Goal: Task Accomplishment & Management: Manage account settings

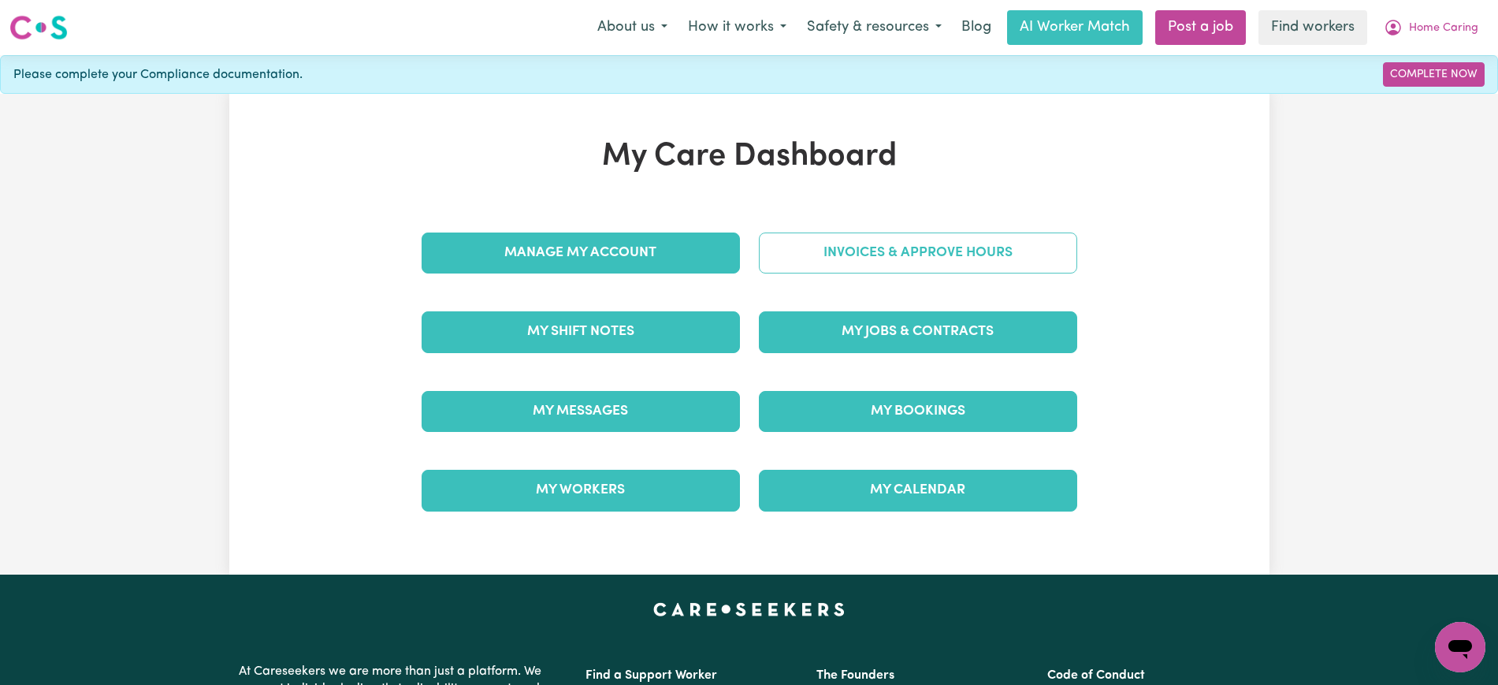
click at [840, 247] on link "Invoices & Approve Hours" at bounding box center [918, 252] width 318 height 41
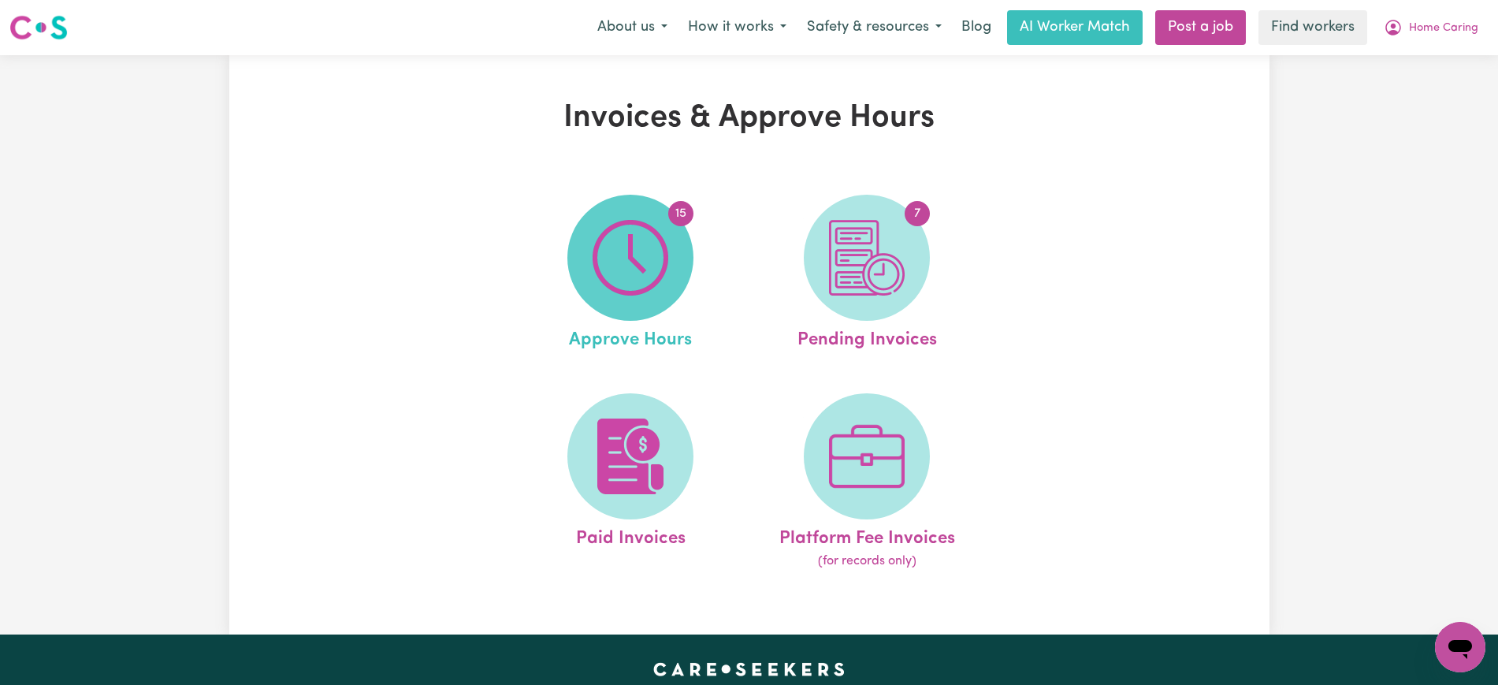
click at [637, 284] on img at bounding box center [631, 258] width 76 height 76
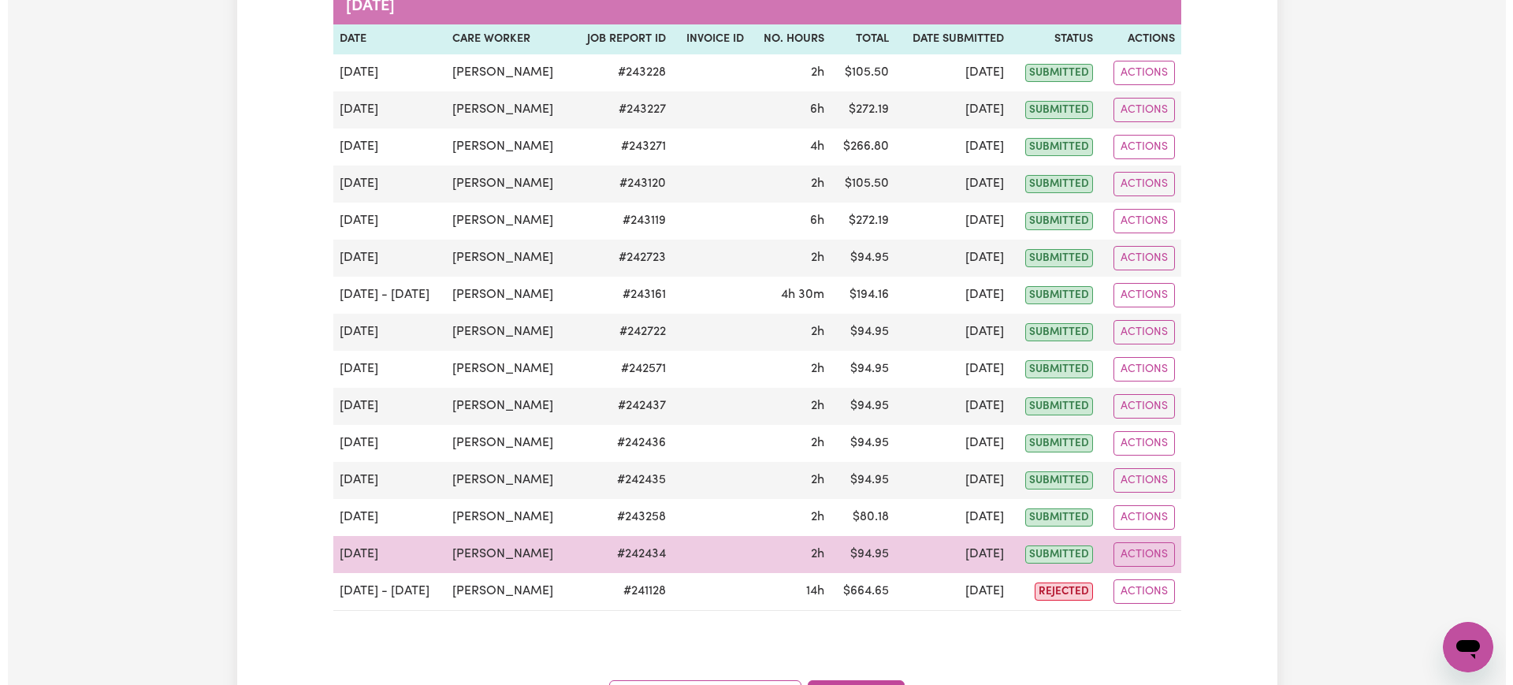
scroll to position [295, 0]
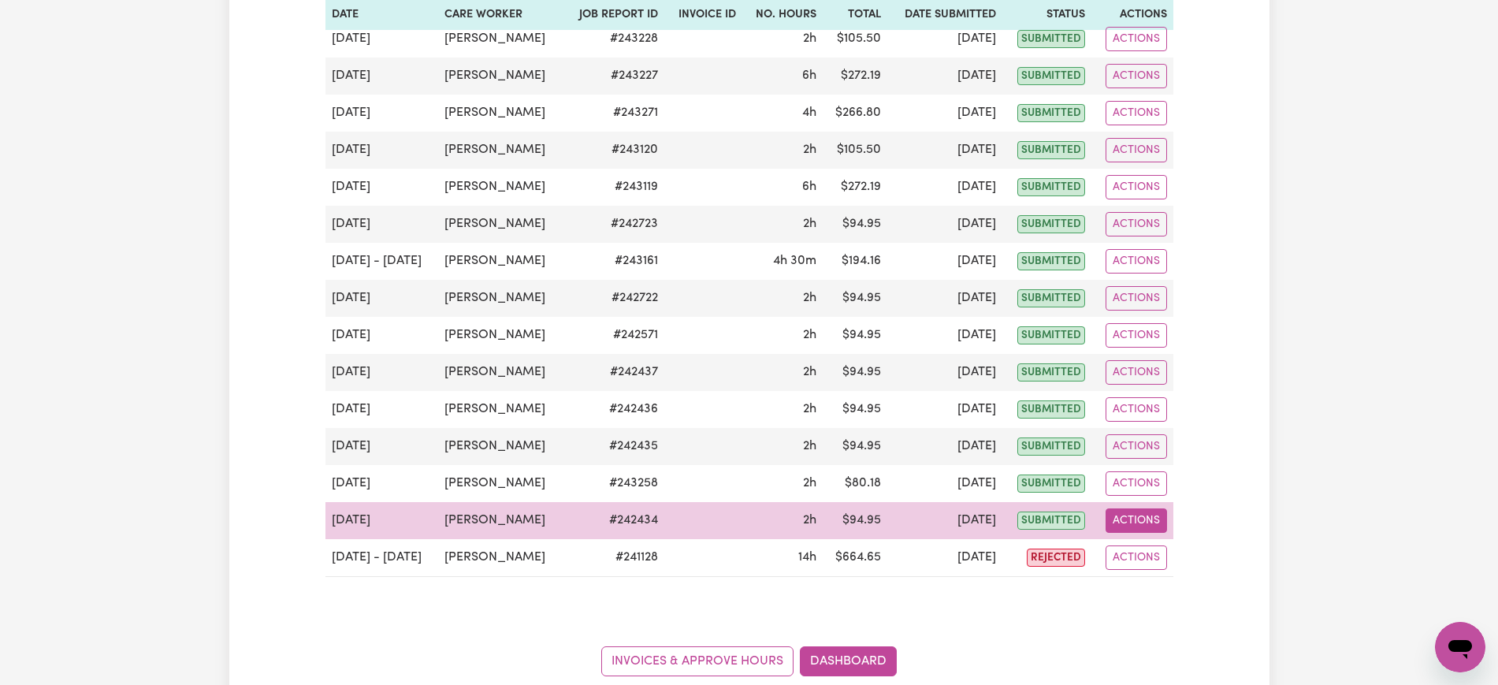
click at [1154, 524] on button "Actions" at bounding box center [1136, 520] width 61 height 24
click at [1161, 557] on link "View Job Report" at bounding box center [1173, 557] width 135 height 32
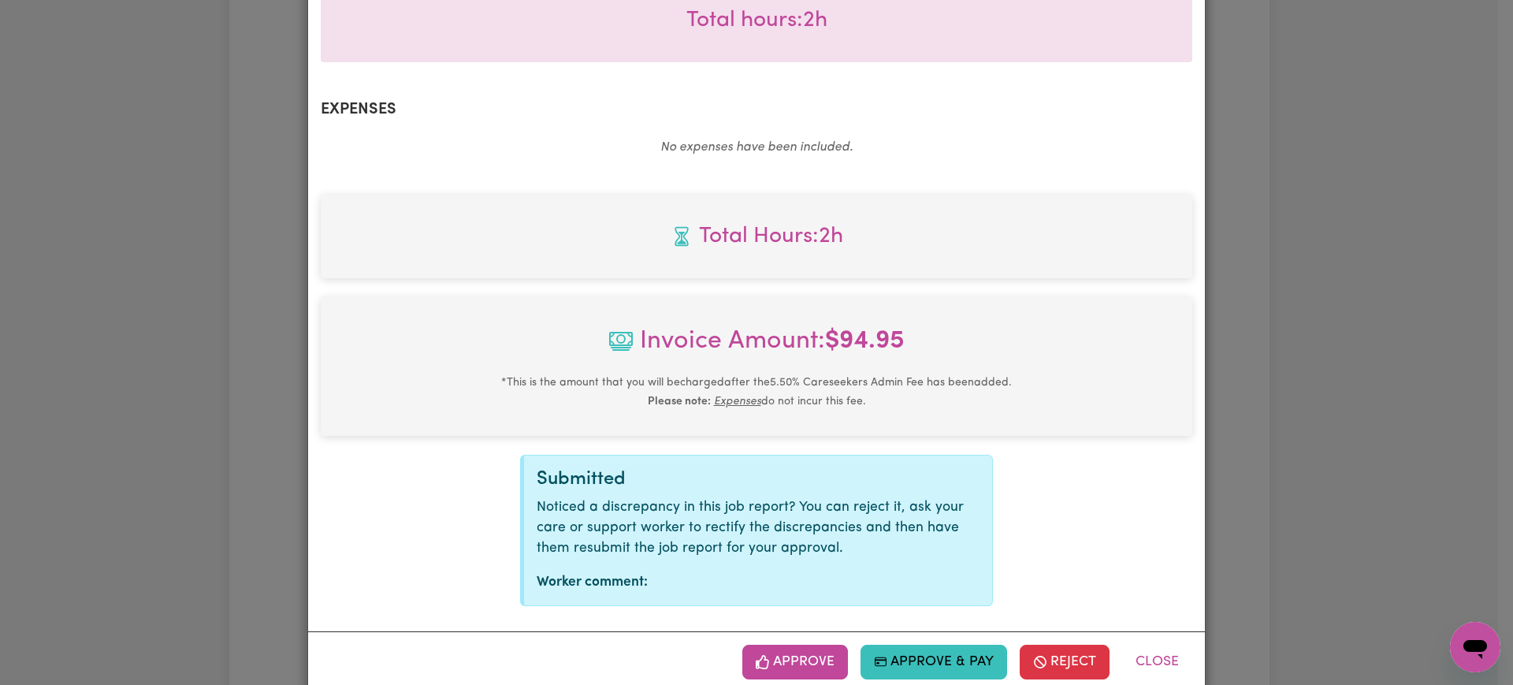
scroll to position [530, 0]
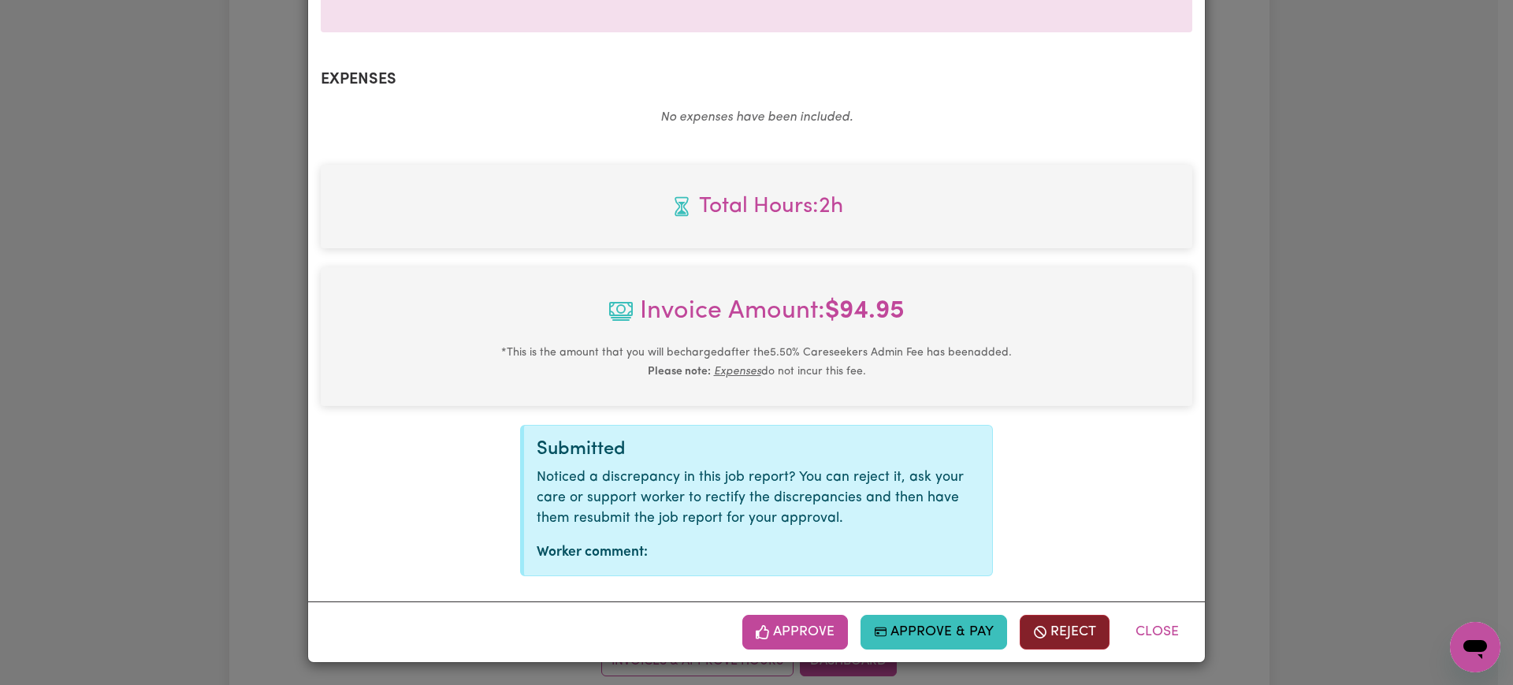
click at [1079, 622] on button "Reject" at bounding box center [1065, 632] width 90 height 35
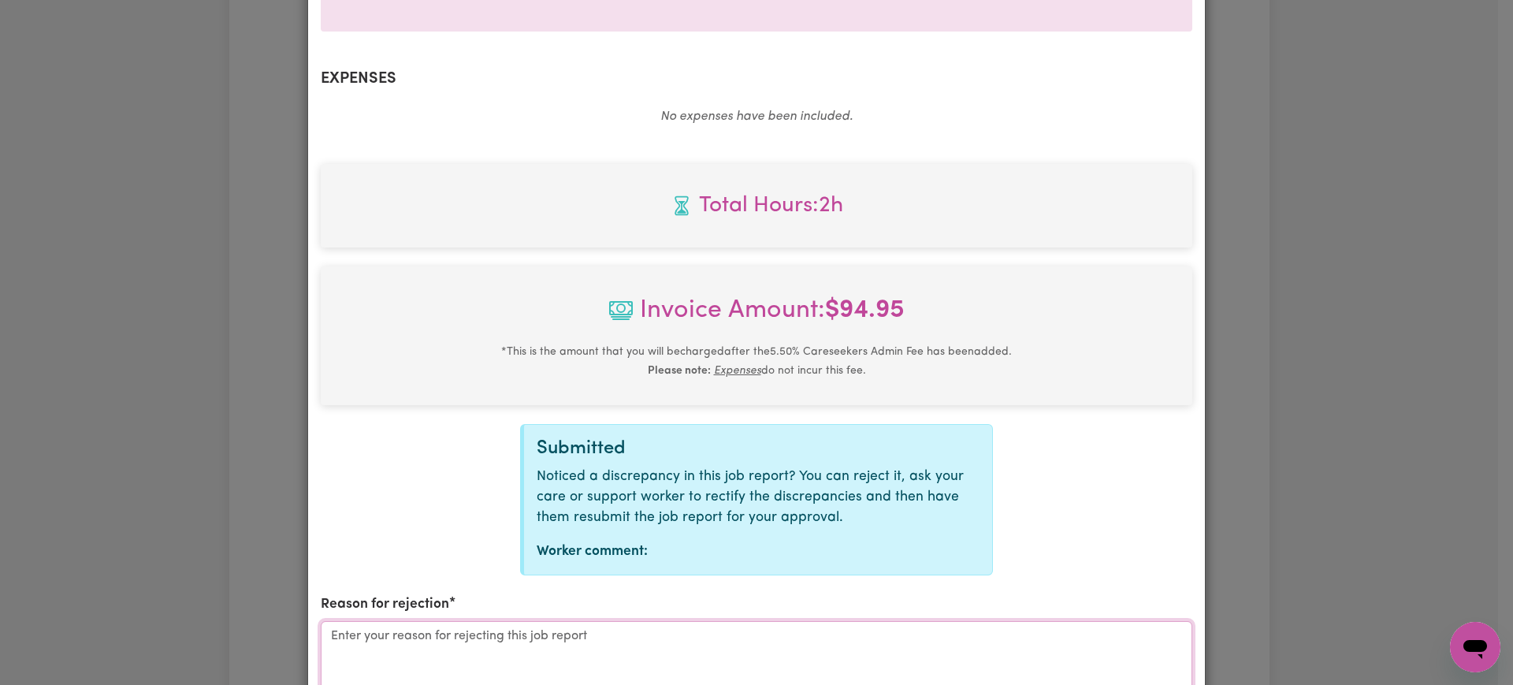
drag, startPoint x: 558, startPoint y: 652, endPoint x: 591, endPoint y: 634, distance: 37.4
click at [558, 652] on textarea "Reason for rejection" at bounding box center [756, 680] width 871 height 118
paste textarea "cancelled our services with [PERSON_NAME], effective from [DATE]"
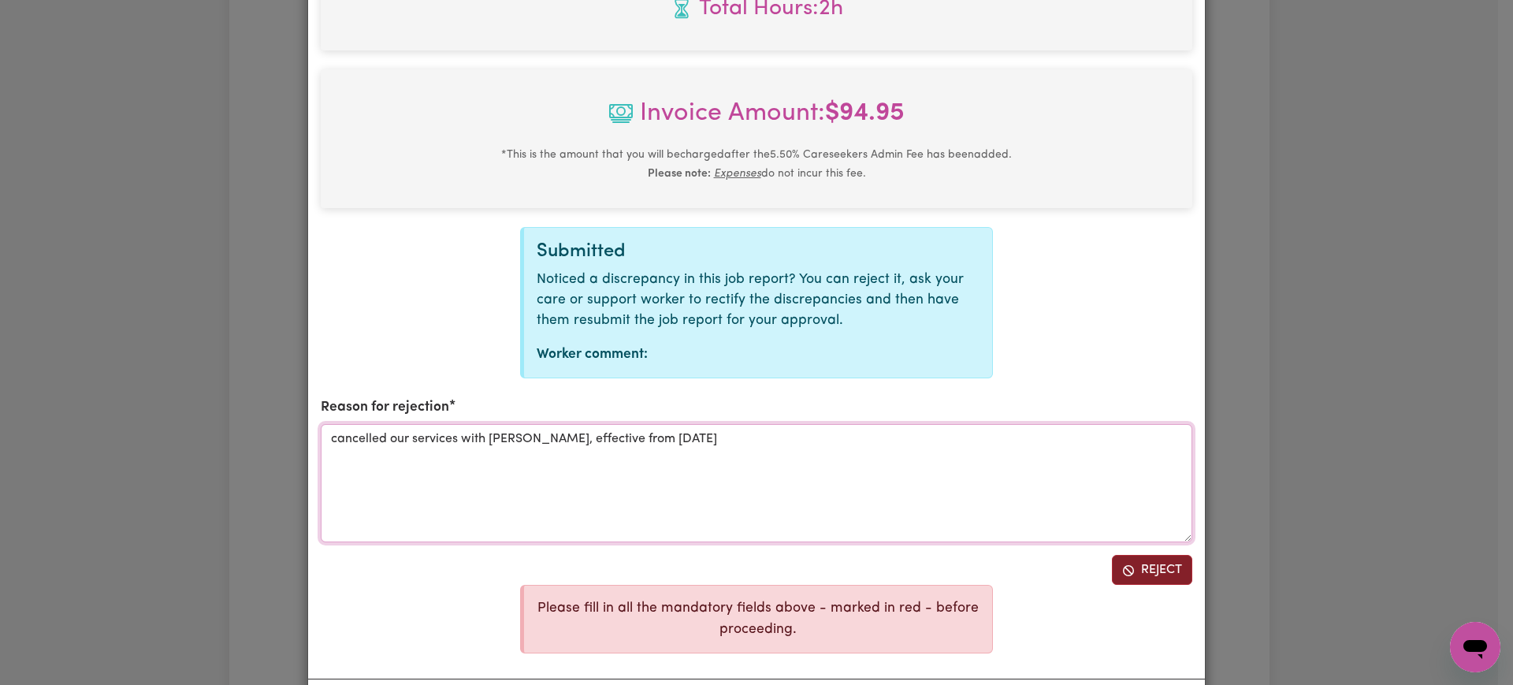
type textarea "cancelled our services with [PERSON_NAME], effective from [DATE]"
click at [1165, 574] on button "Reject" at bounding box center [1152, 570] width 80 height 30
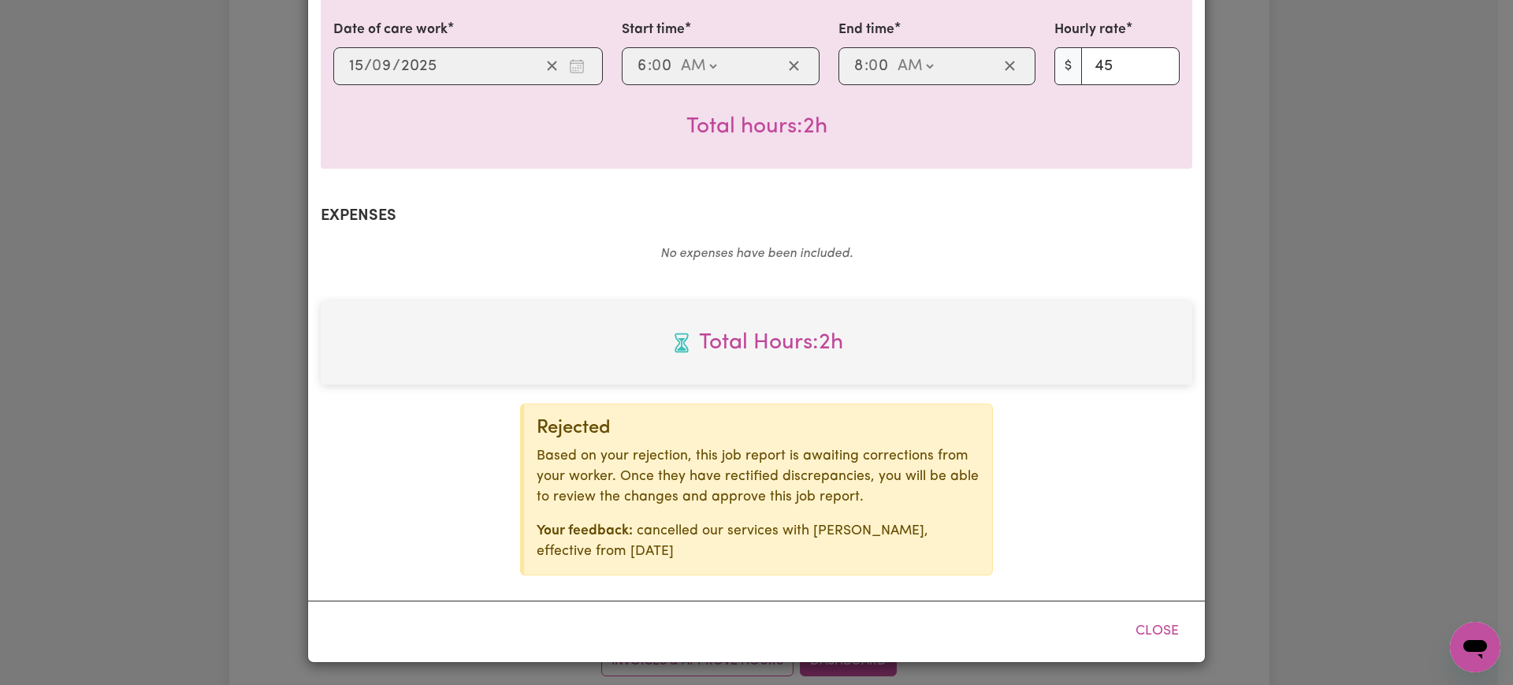
scroll to position [393, 0]
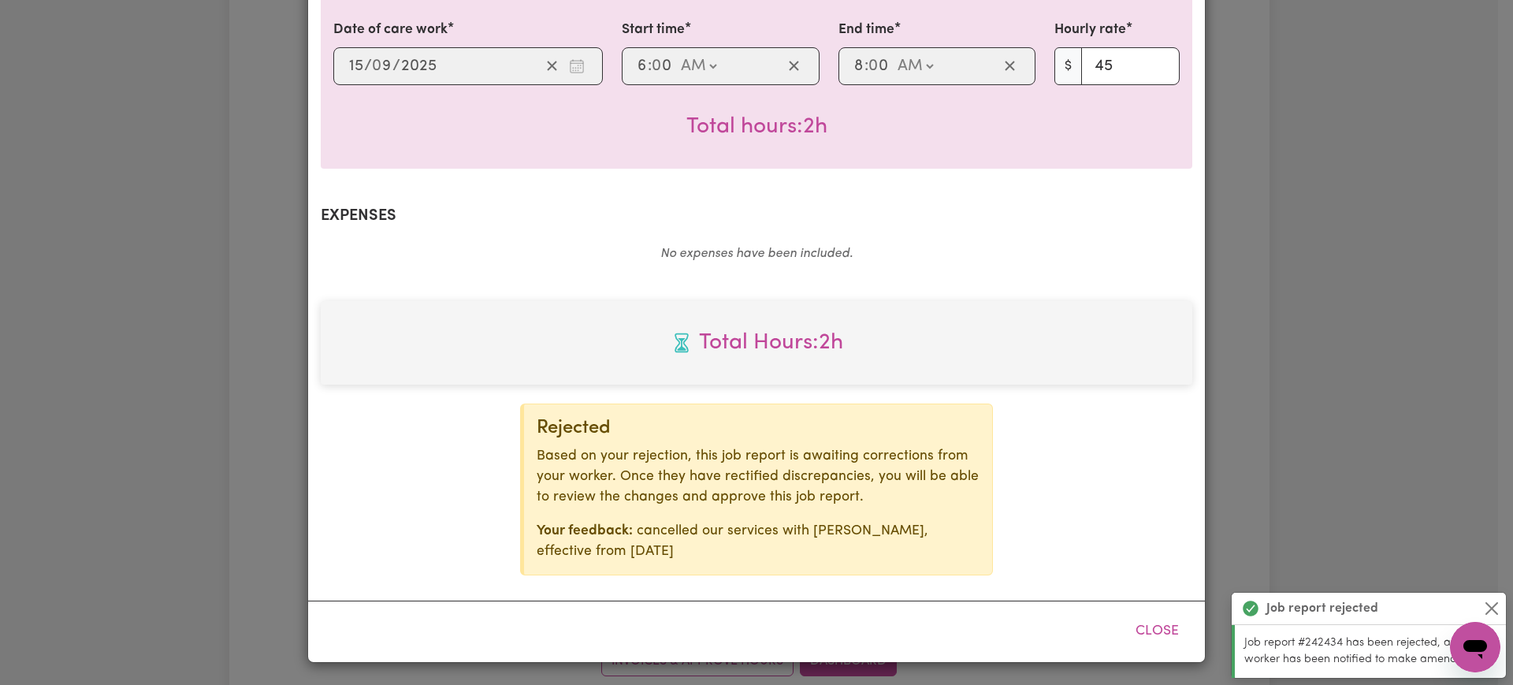
click at [1265, 439] on div "Job Report # 242434 - [PERSON_NAME] Summary Job report # 242434 Client name: Ho…" at bounding box center [756, 342] width 1513 height 685
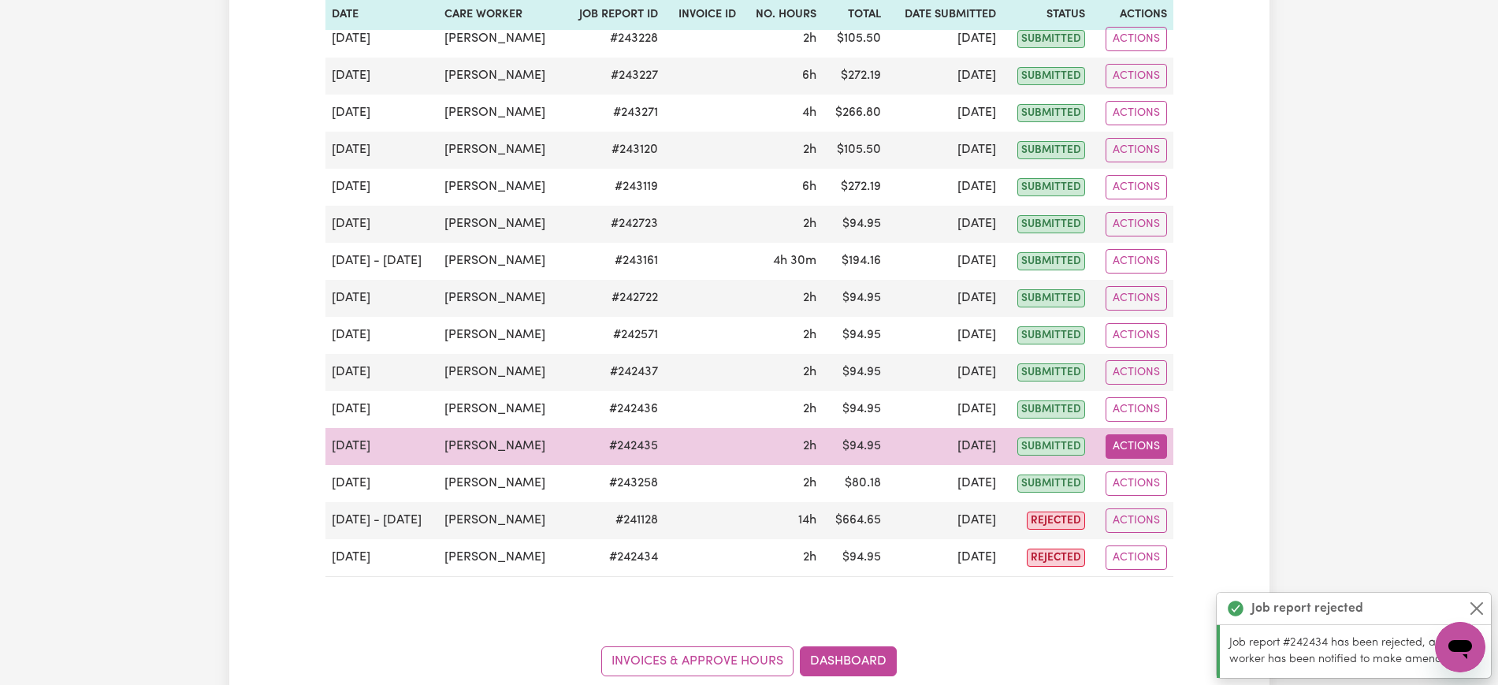
click at [1136, 436] on button "Actions" at bounding box center [1136, 446] width 61 height 24
click at [1152, 487] on link "View Job Report" at bounding box center [1173, 483] width 135 height 32
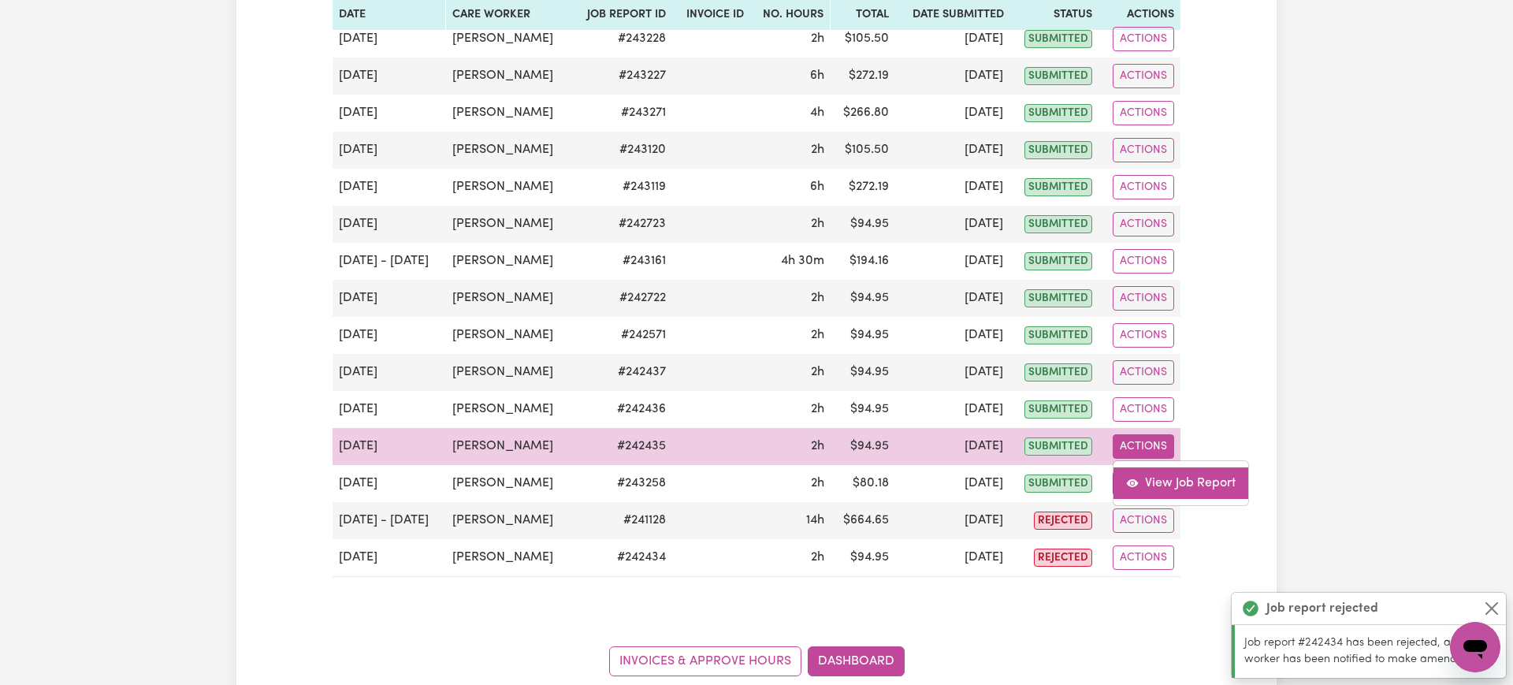
select select "pm"
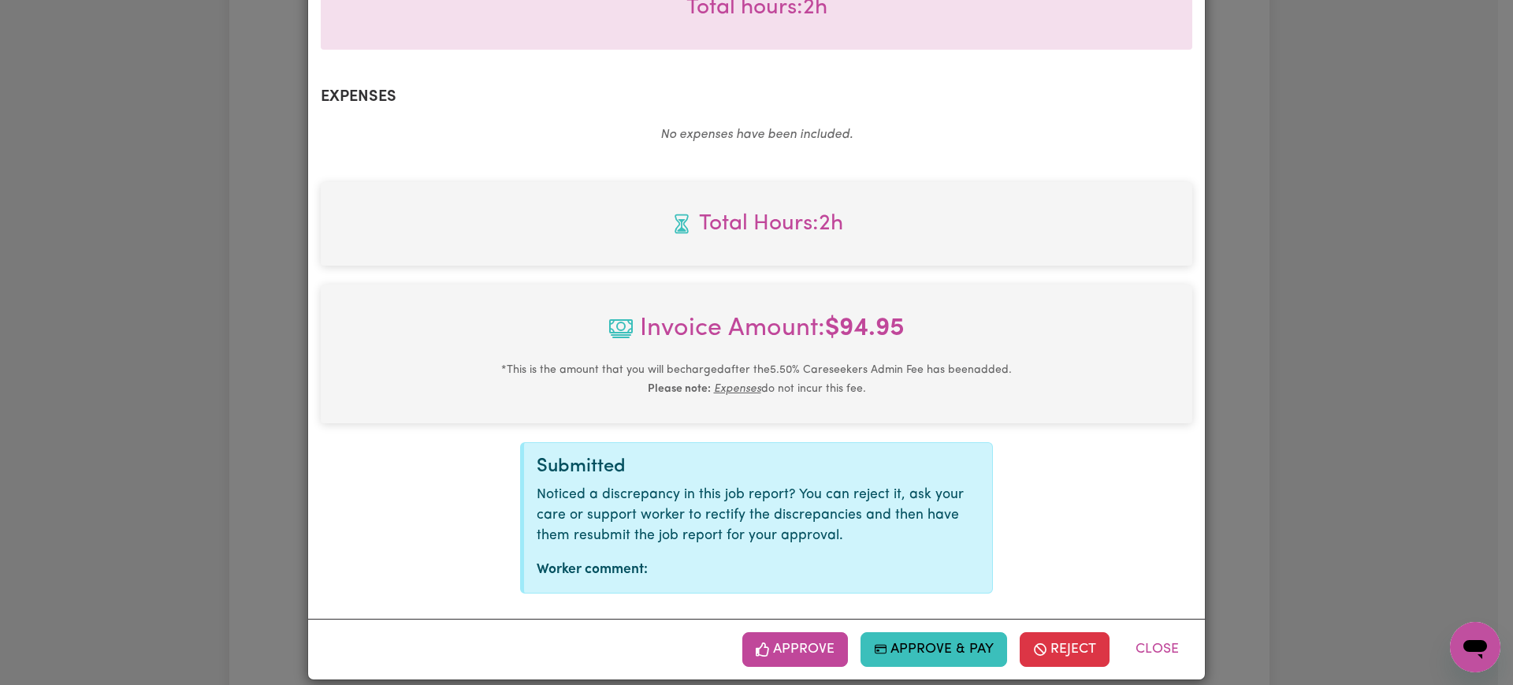
scroll to position [530, 0]
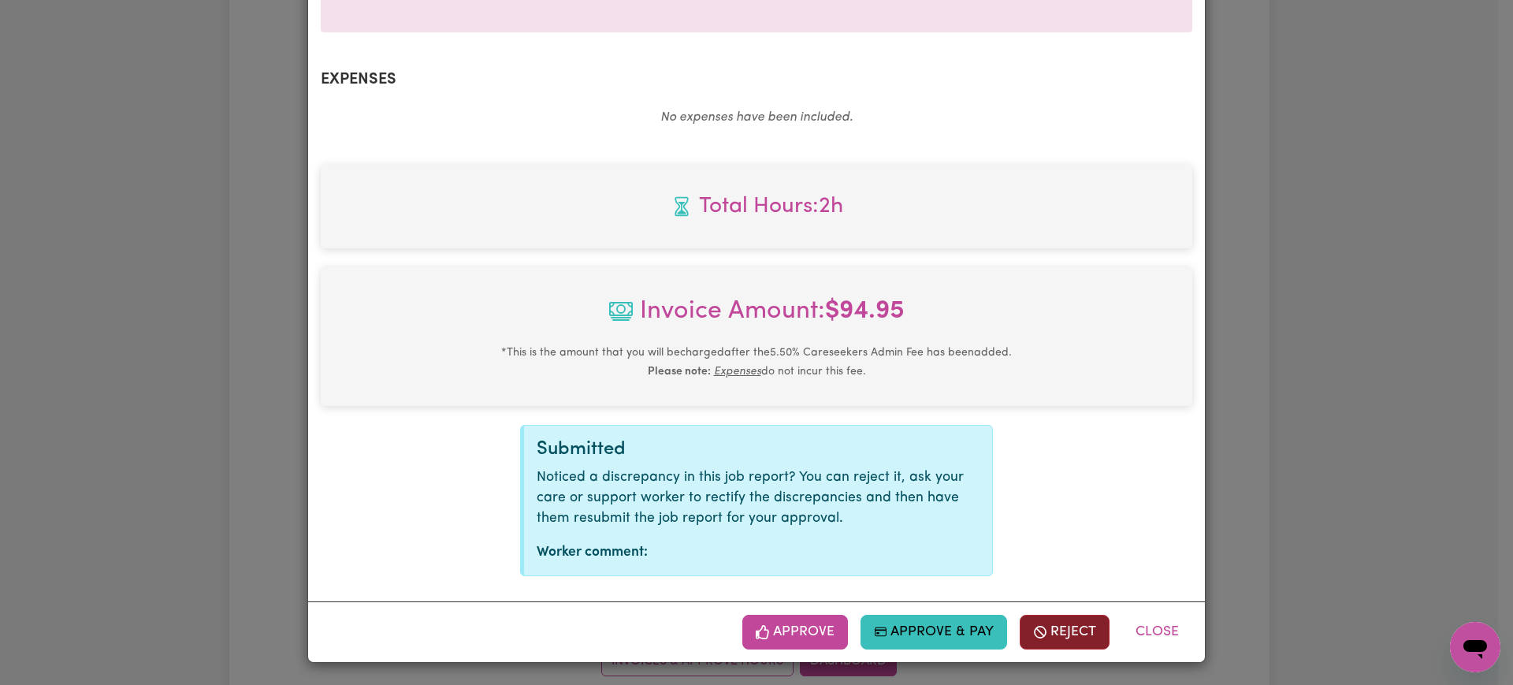
click at [1073, 645] on button "Reject" at bounding box center [1065, 632] width 90 height 35
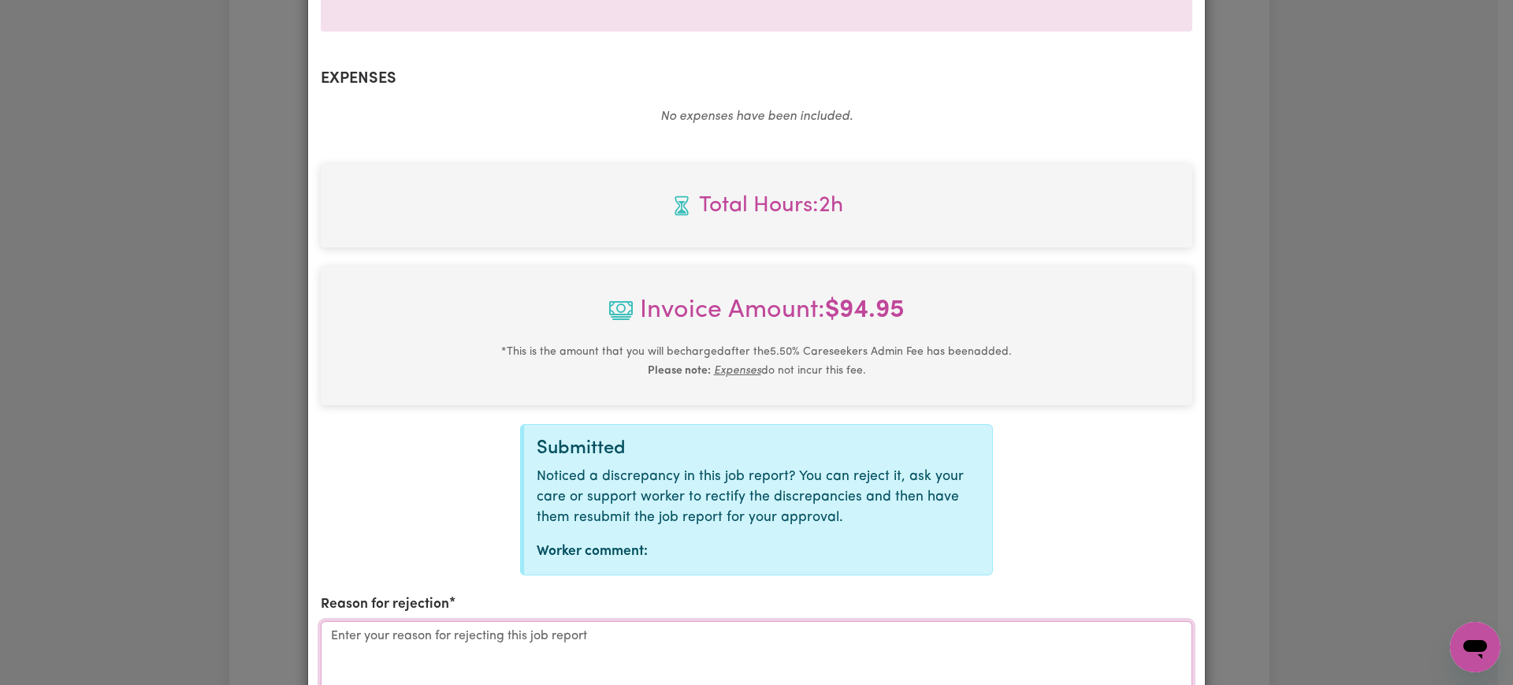
click at [709, 648] on textarea "Reason for rejection" at bounding box center [756, 680] width 871 height 118
paste textarea "cancelled our services with [PERSON_NAME], effective from [DATE]"
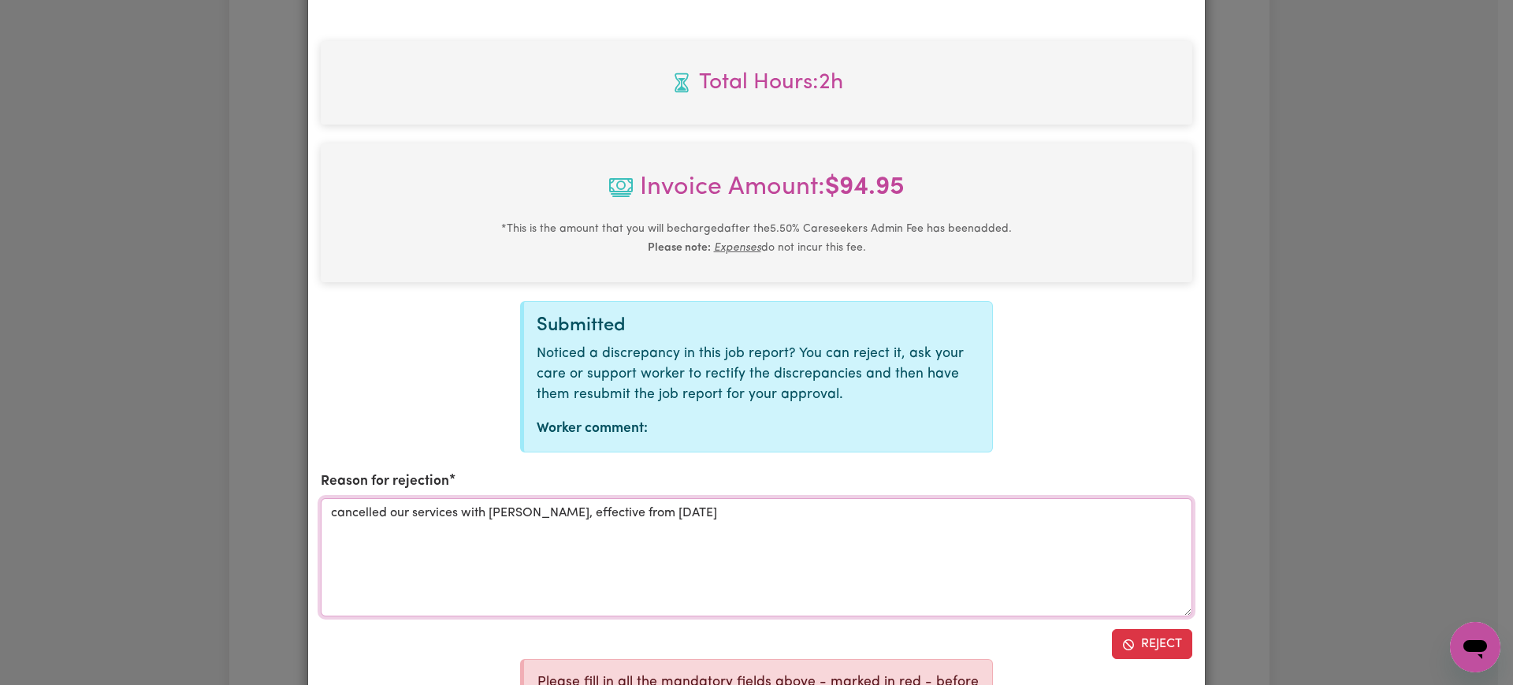
scroll to position [806, 0]
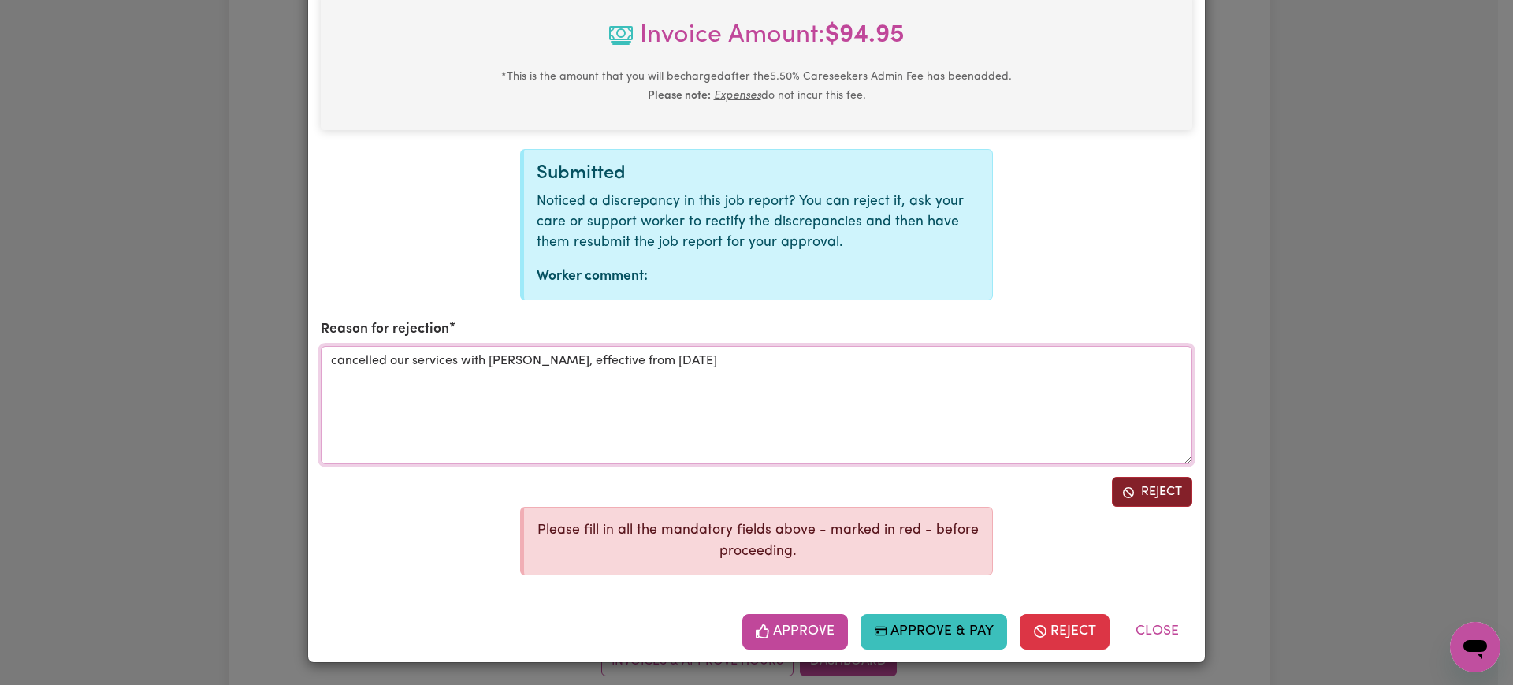
type textarea "cancelled our services with [PERSON_NAME], effective from [DATE]"
click at [1156, 482] on button "Reject" at bounding box center [1152, 492] width 80 height 30
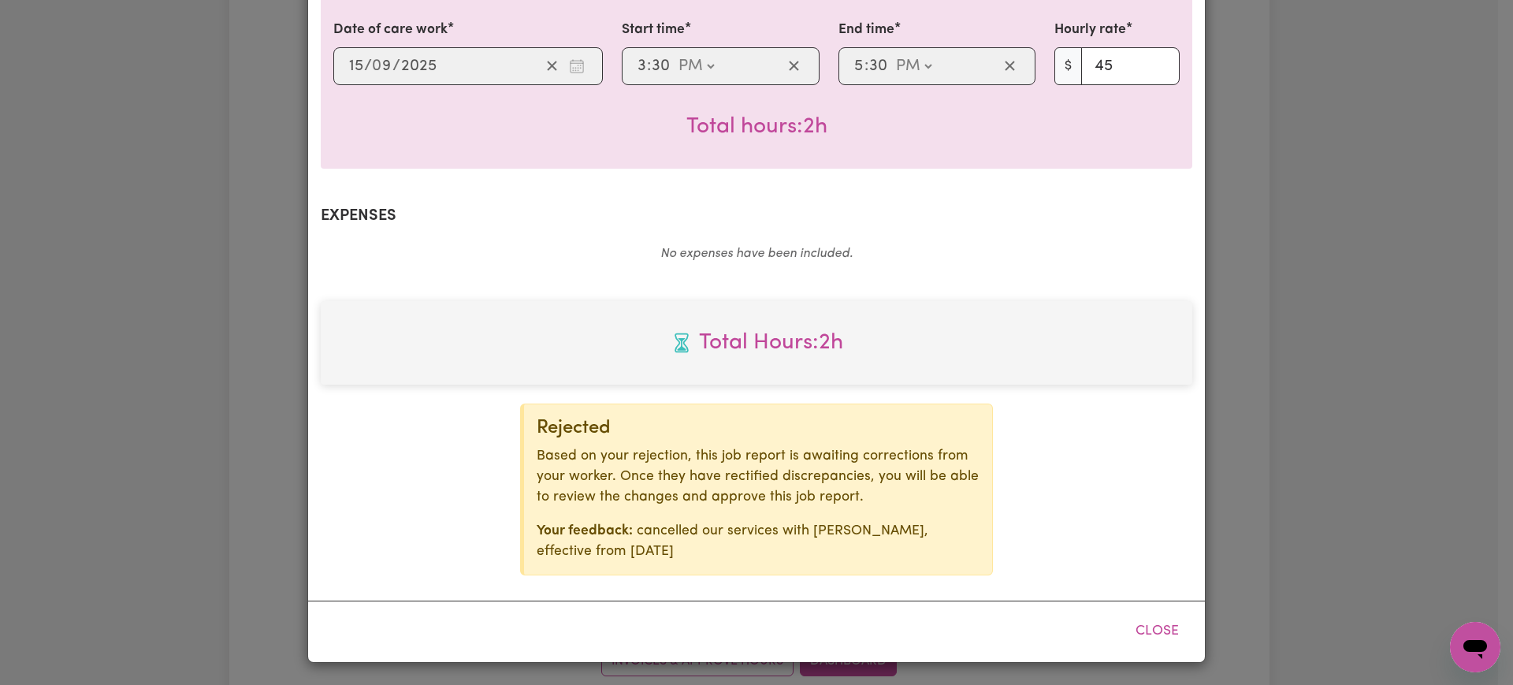
scroll to position [393, 0]
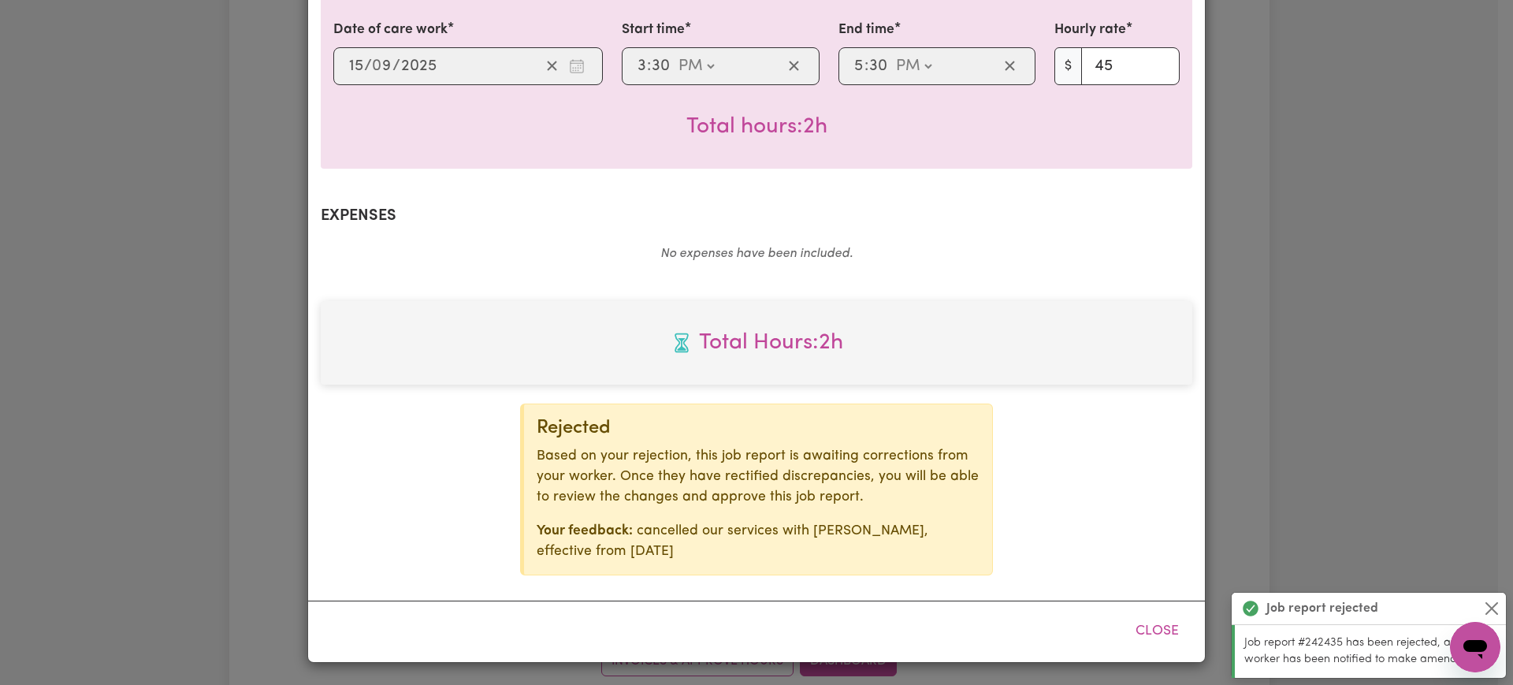
click at [1289, 312] on div "Job Report # 242435 - [PERSON_NAME] Summary Job report # 242435 Client name: Ho…" at bounding box center [756, 342] width 1513 height 685
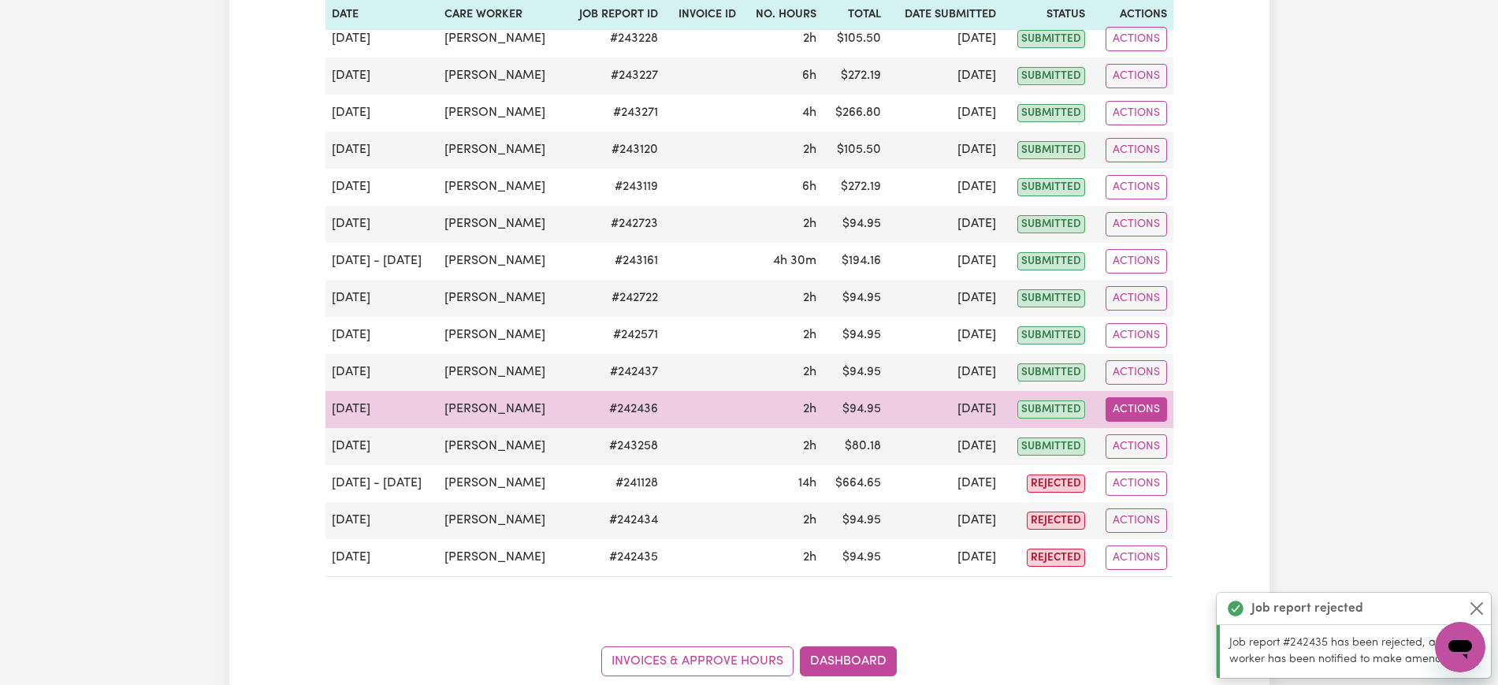
click at [1132, 400] on button "Actions" at bounding box center [1136, 409] width 61 height 24
click at [1143, 443] on link "View Job Report" at bounding box center [1173, 446] width 135 height 32
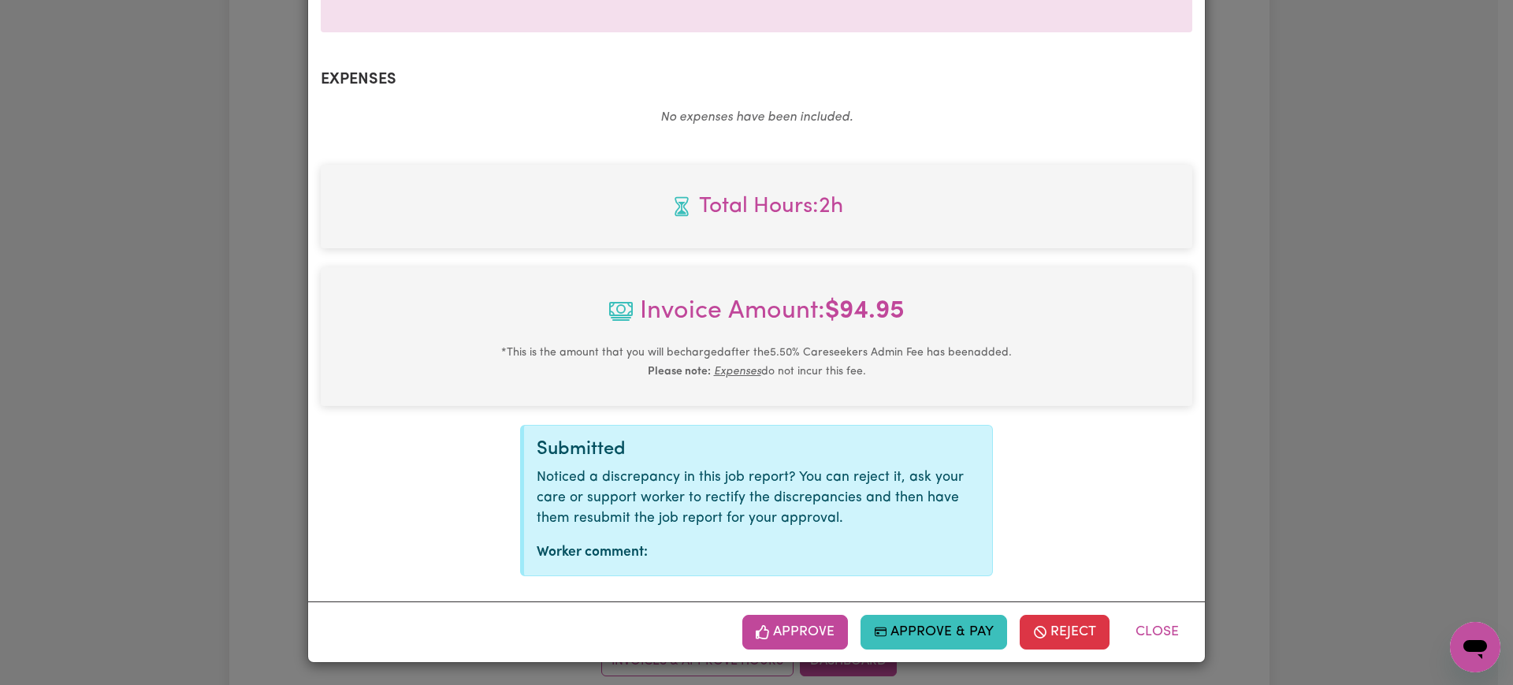
scroll to position [530, 0]
click at [1052, 641] on button "Reject" at bounding box center [1065, 632] width 90 height 35
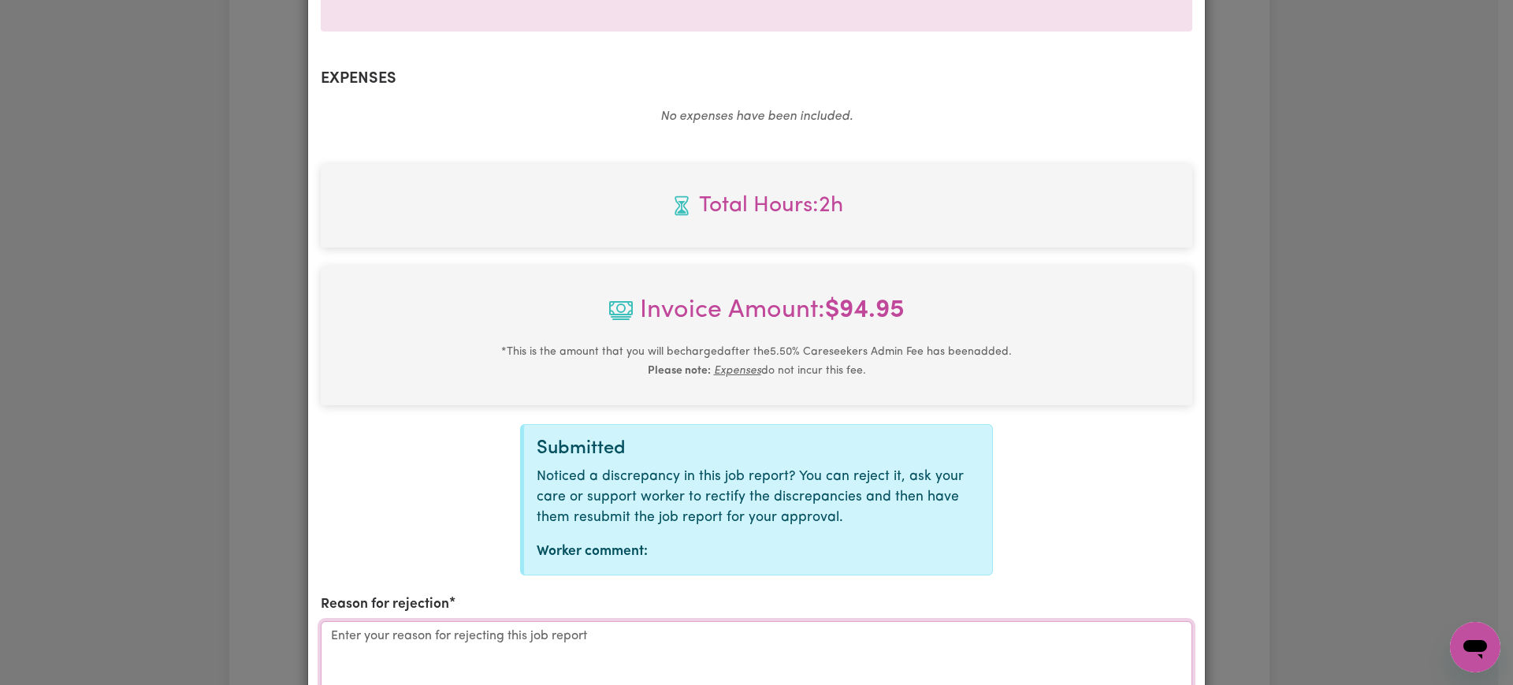
click at [535, 652] on textarea "Reason for rejection" at bounding box center [756, 680] width 871 height 118
paste textarea "cancelled our services with [PERSON_NAME], effective from [DATE]"
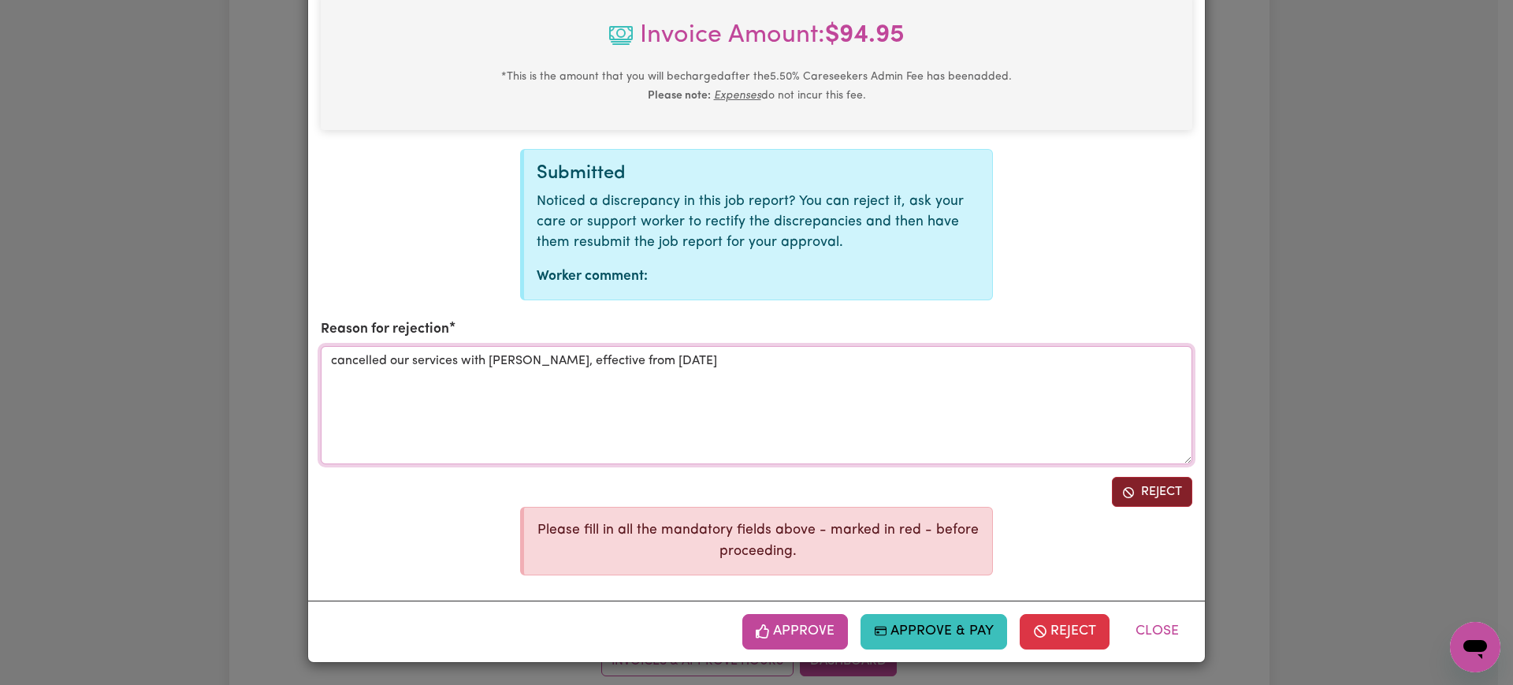
type textarea "cancelled our services with [PERSON_NAME], effective from [DATE]"
click at [1123, 492] on icon "Reject job report" at bounding box center [1128, 492] width 13 height 13
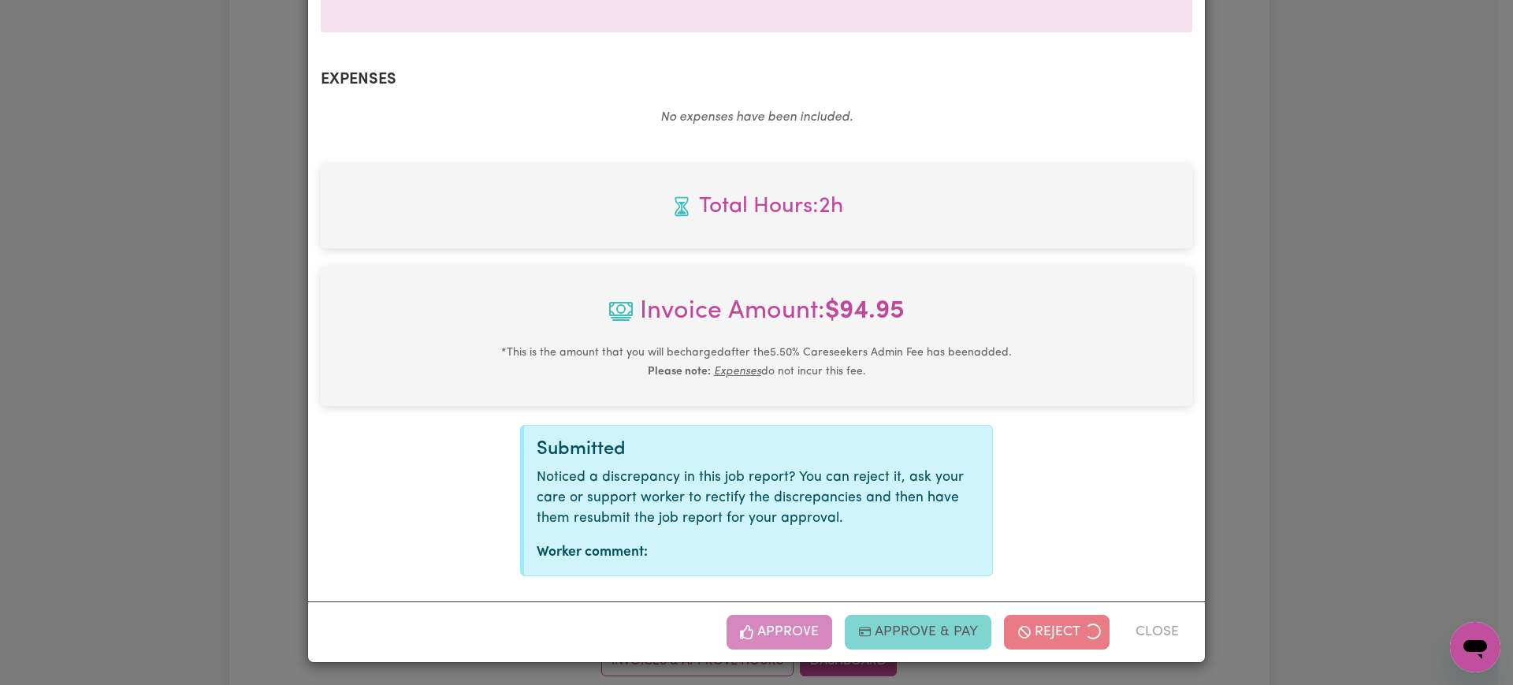
click at [1331, 427] on div "Job Report # 242436 - [PERSON_NAME] Summary Job report # 242436 Client name: Ho…" at bounding box center [756, 342] width 1513 height 685
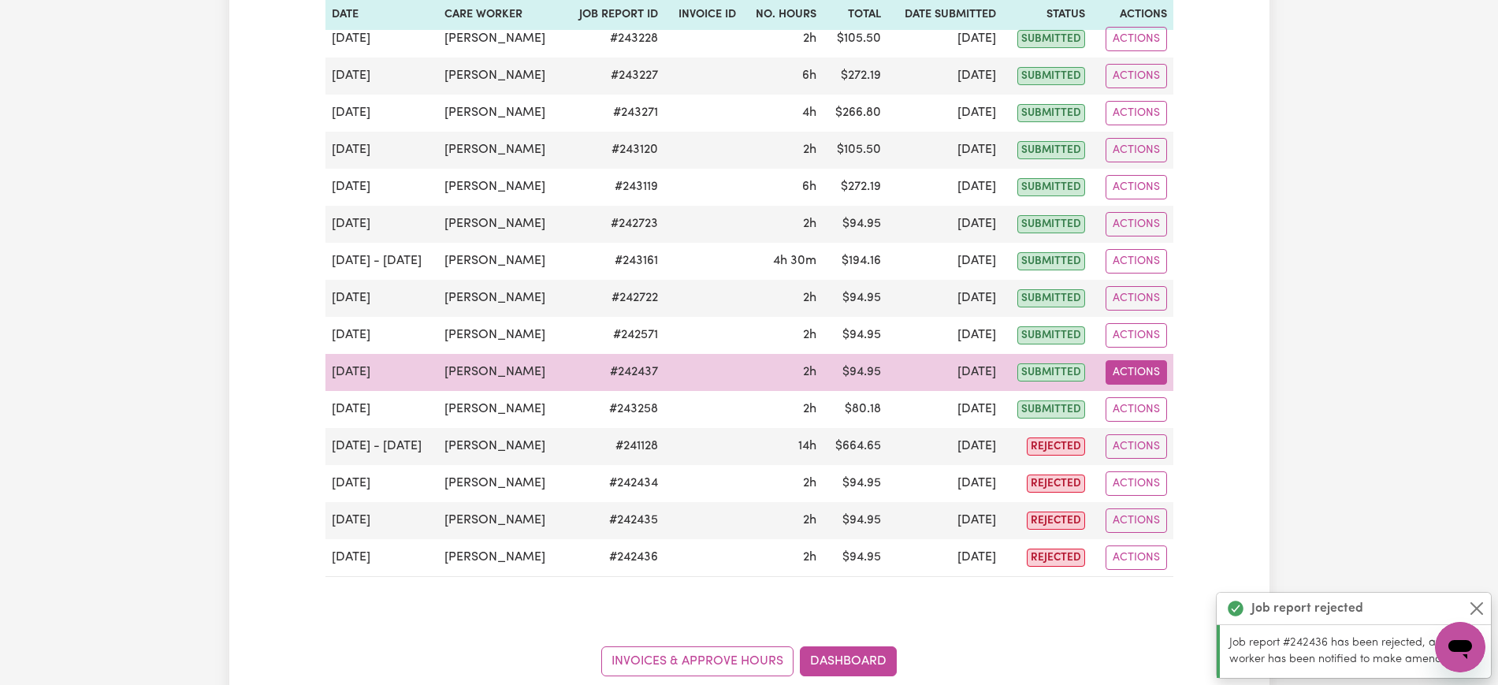
click at [1151, 363] on button "Actions" at bounding box center [1136, 372] width 61 height 24
click at [1160, 412] on link "View Job Report" at bounding box center [1173, 409] width 135 height 32
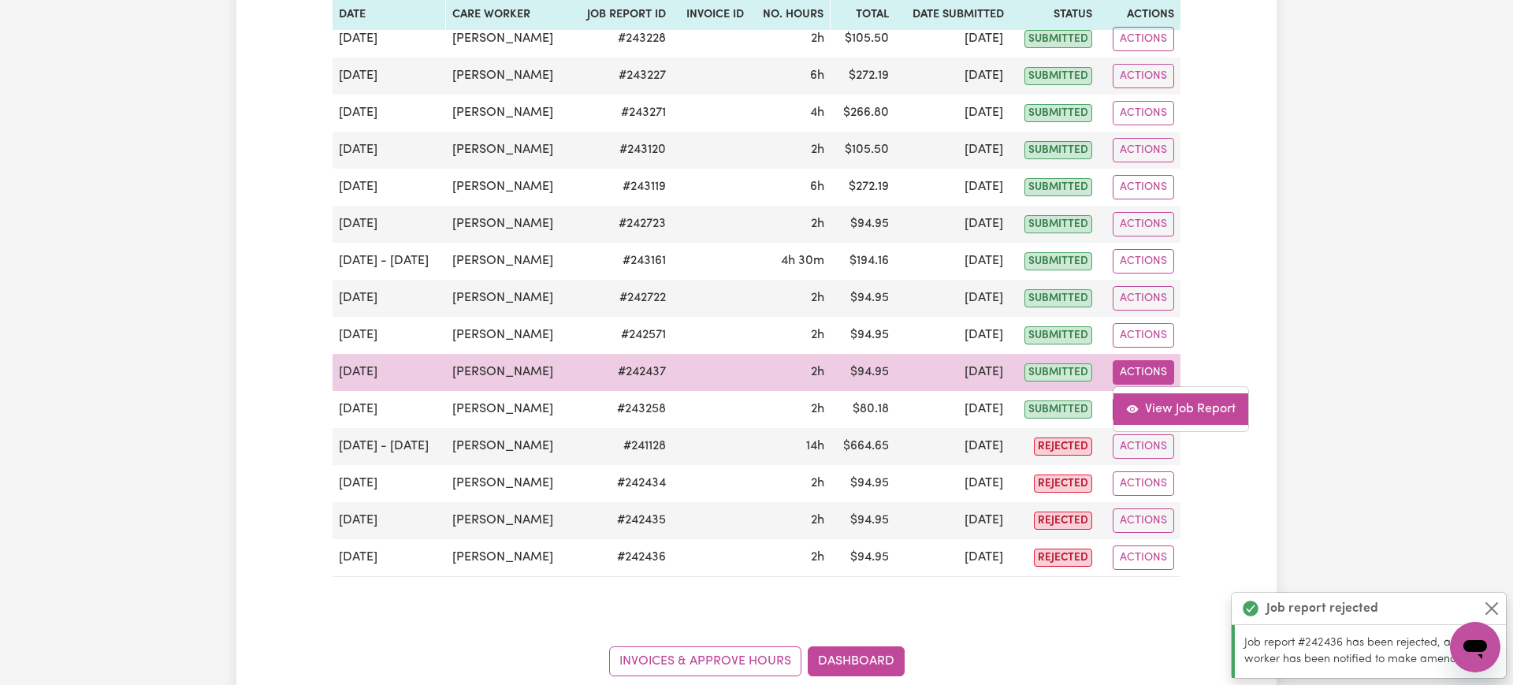
select select "pm"
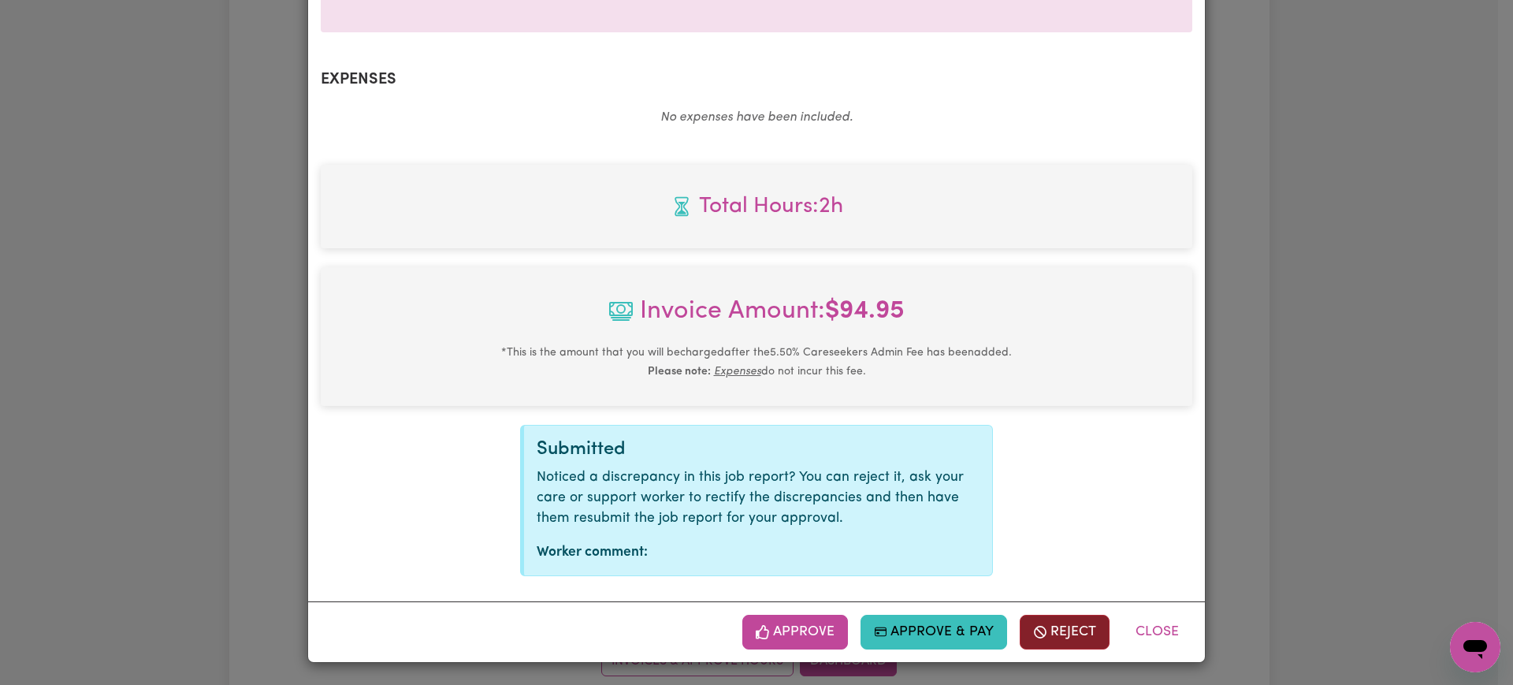
click at [1050, 638] on button "Reject" at bounding box center [1065, 632] width 90 height 35
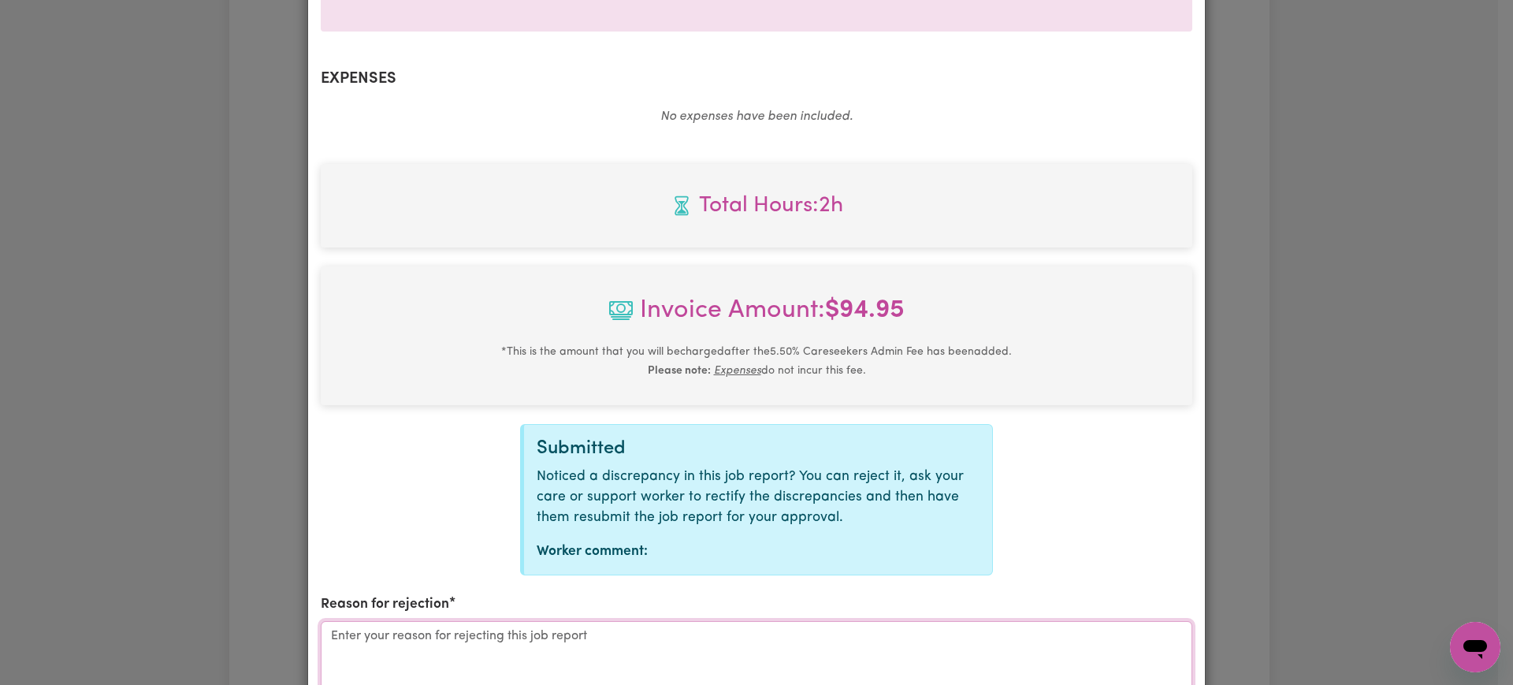
click at [748, 637] on textarea "Reason for rejection" at bounding box center [756, 680] width 871 height 118
paste textarea "cancelled our services with [PERSON_NAME], effective from [DATE]"
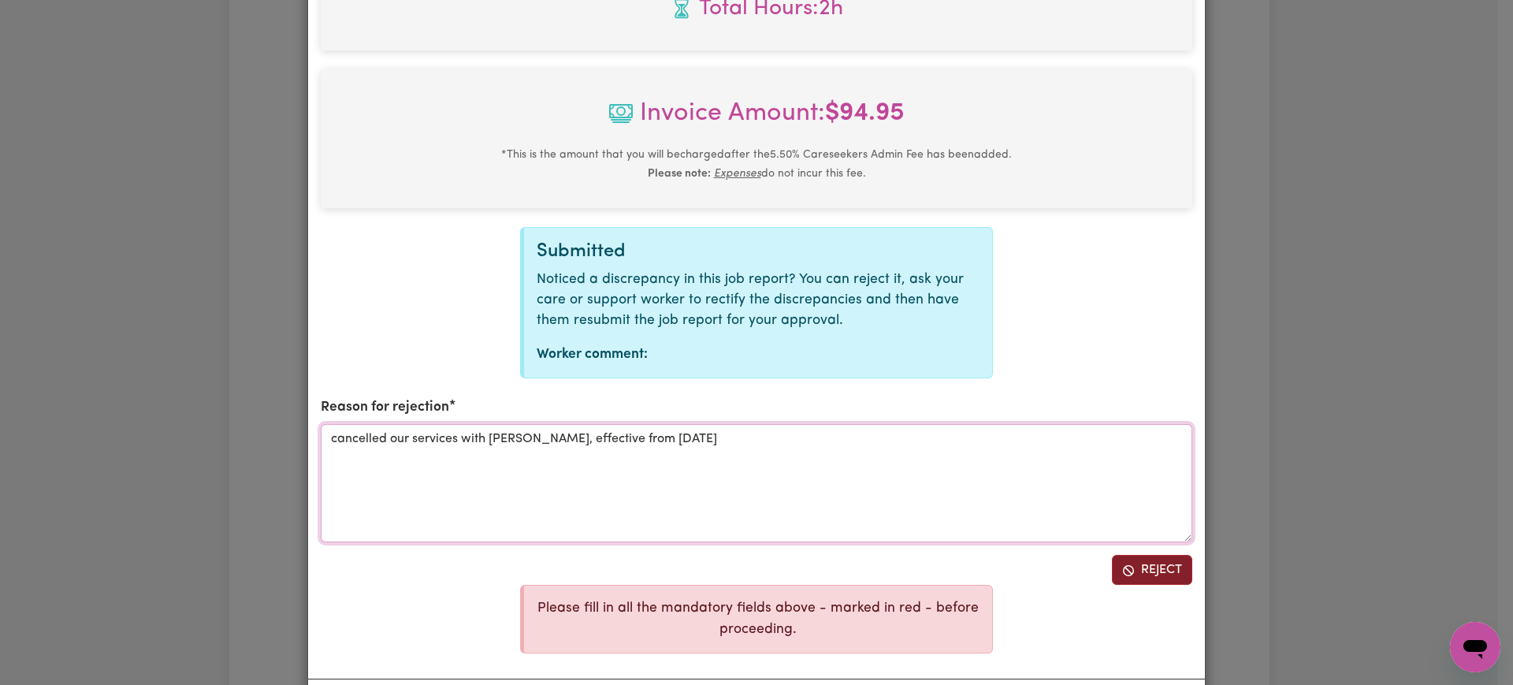
type textarea "cancelled our services with [PERSON_NAME], effective from [DATE]"
click at [1140, 569] on button "Reject" at bounding box center [1152, 570] width 80 height 30
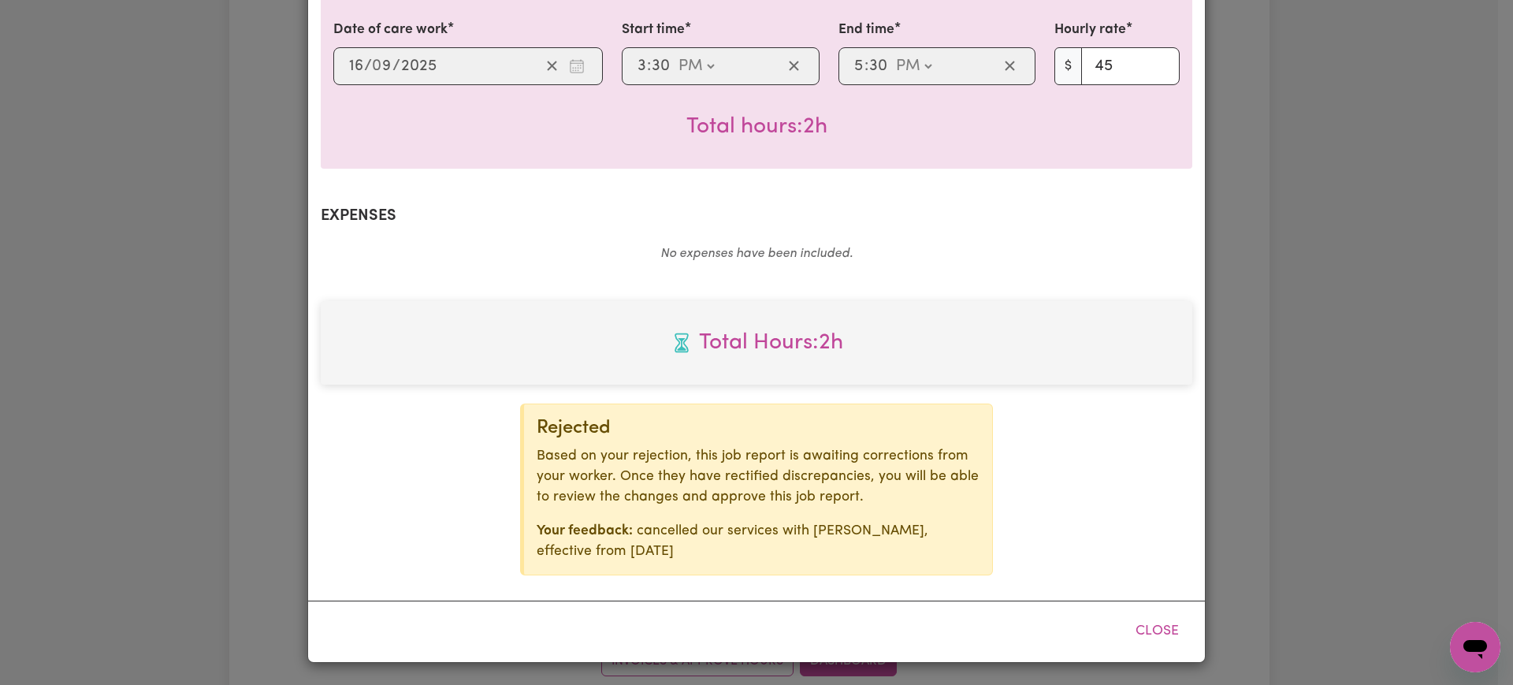
scroll to position [393, 0]
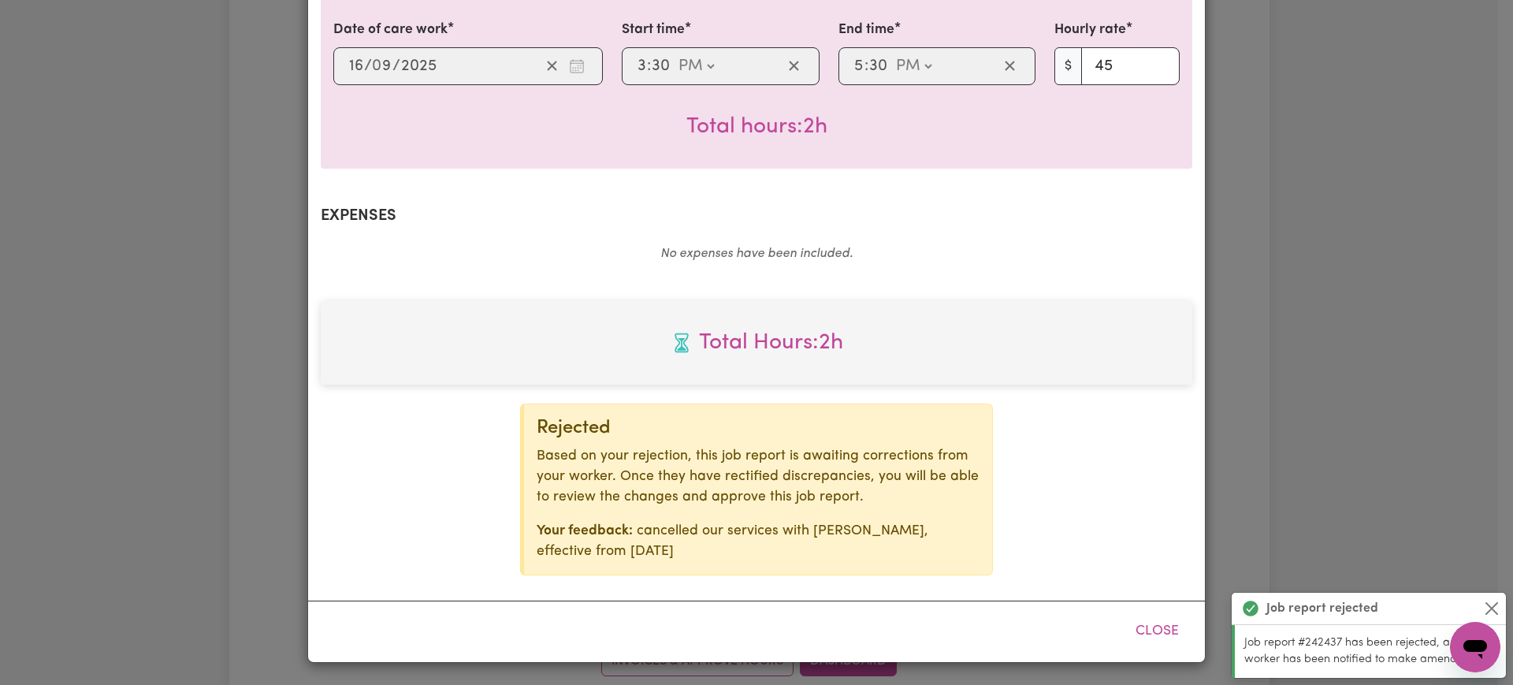
click at [1332, 329] on div "Job Report # 242437 - [PERSON_NAME] Summary Job report # 242437 Client name: Ho…" at bounding box center [756, 342] width 1513 height 685
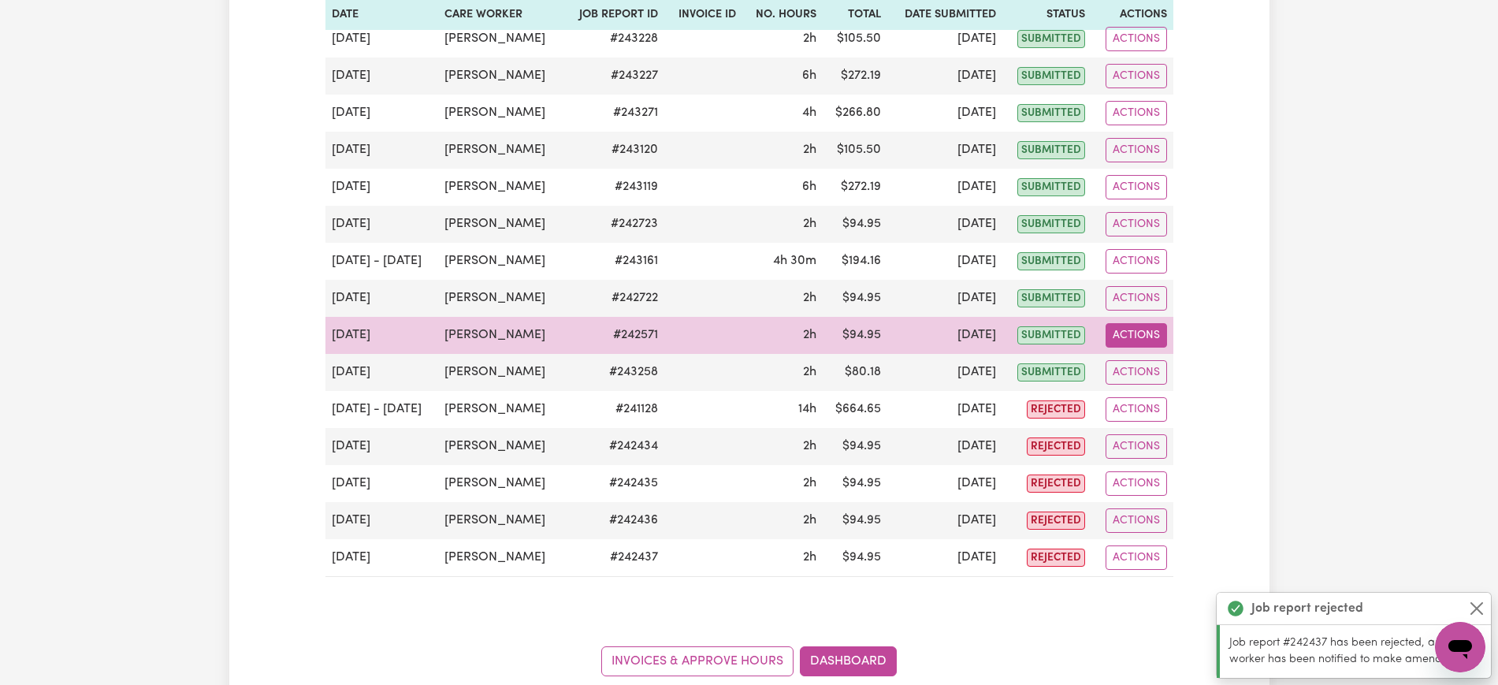
click at [1121, 327] on button "Actions" at bounding box center [1136, 335] width 61 height 24
click at [1144, 370] on link "View Job Report" at bounding box center [1173, 372] width 135 height 32
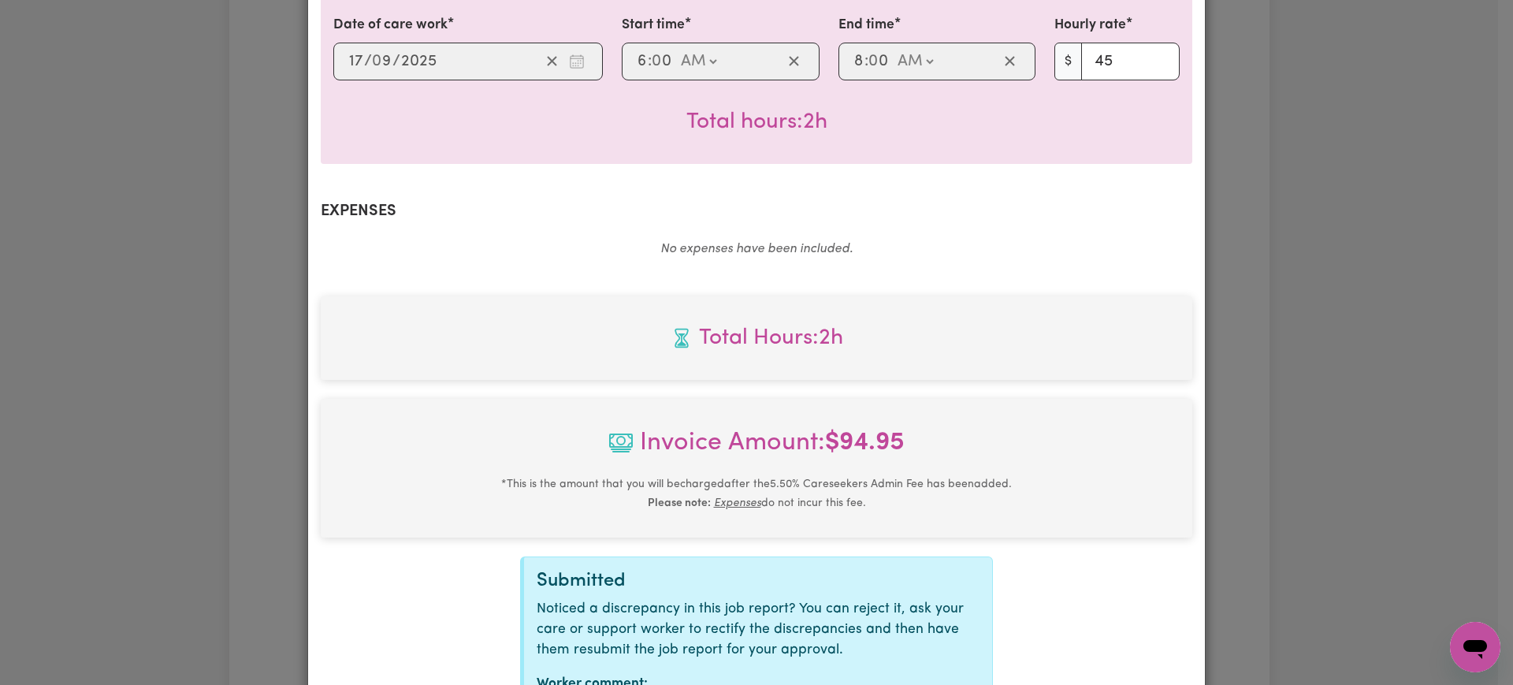
scroll to position [530, 0]
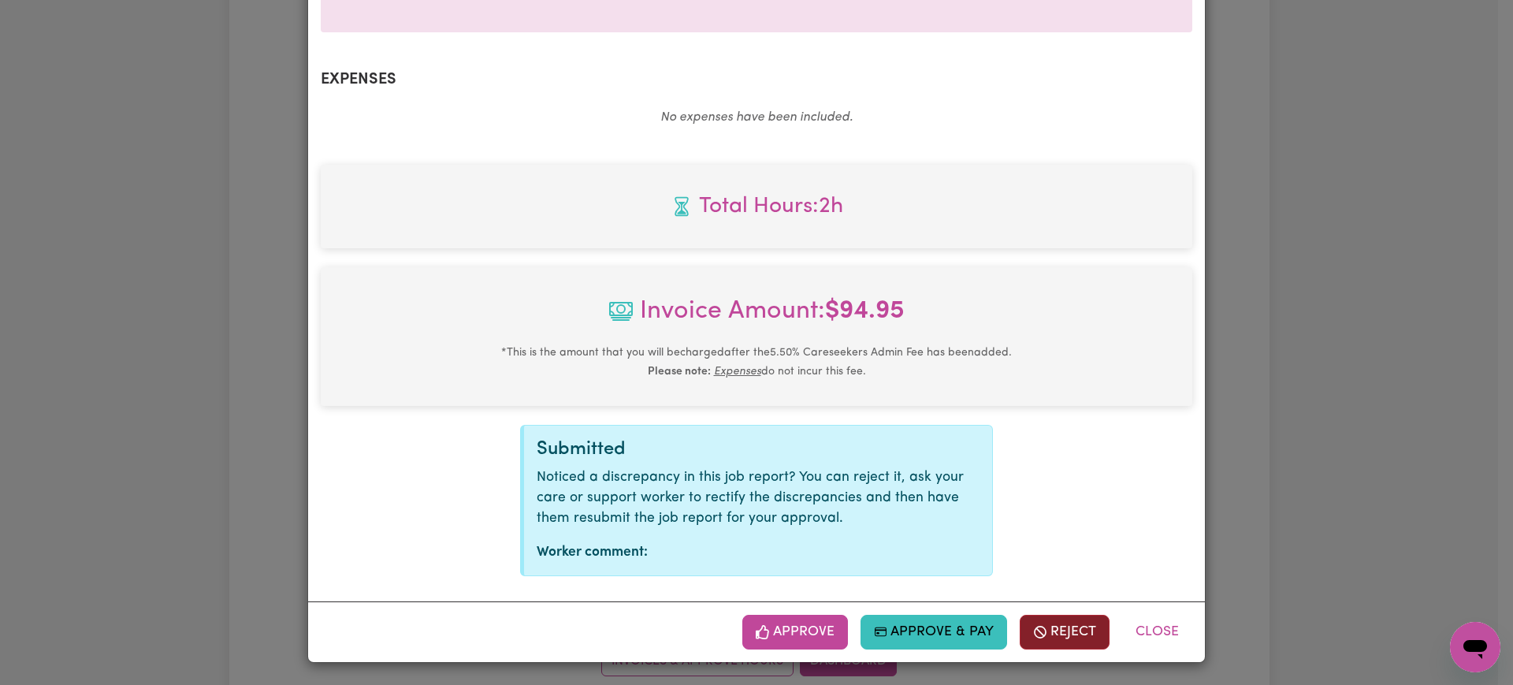
click at [1053, 639] on button "Reject" at bounding box center [1065, 632] width 90 height 35
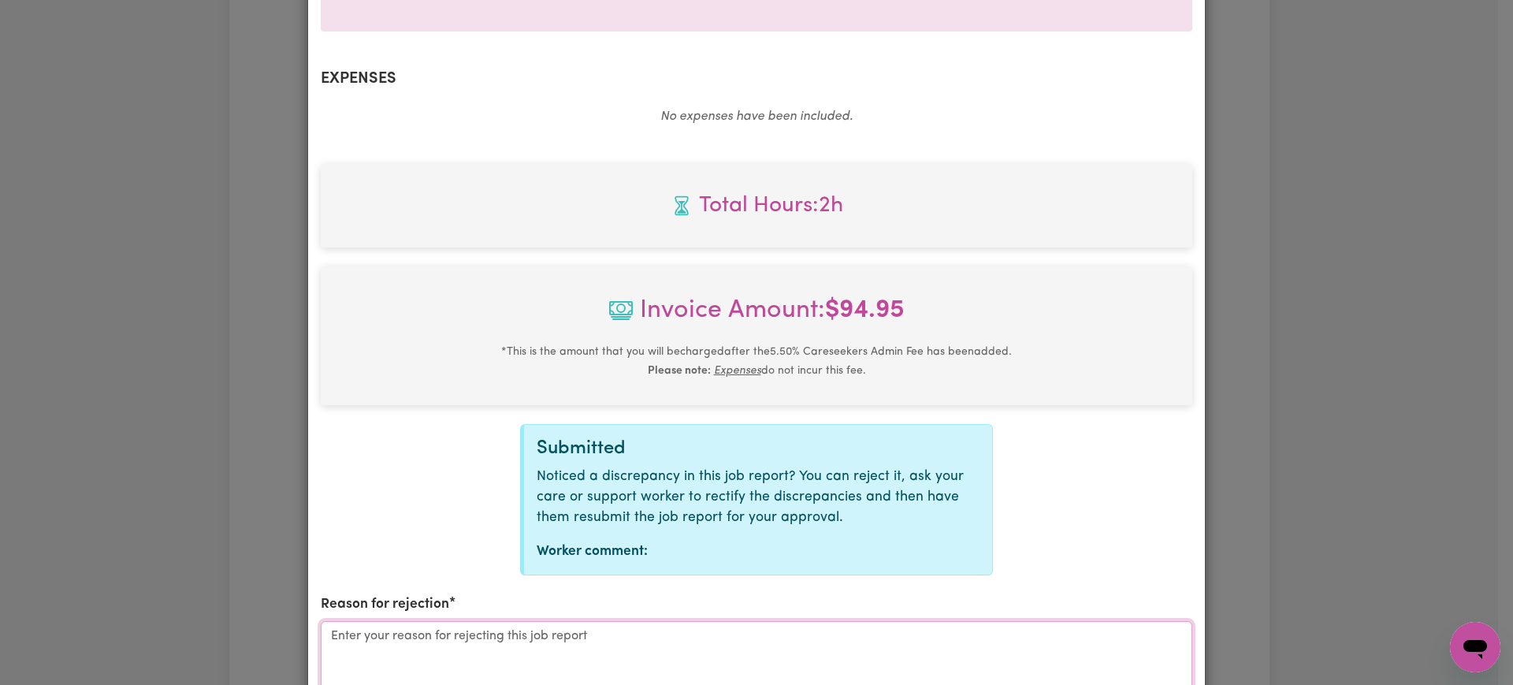
click at [557, 641] on textarea "Reason for rejection" at bounding box center [756, 680] width 871 height 118
paste textarea "cancelled our services with [PERSON_NAME], effective from [DATE]"
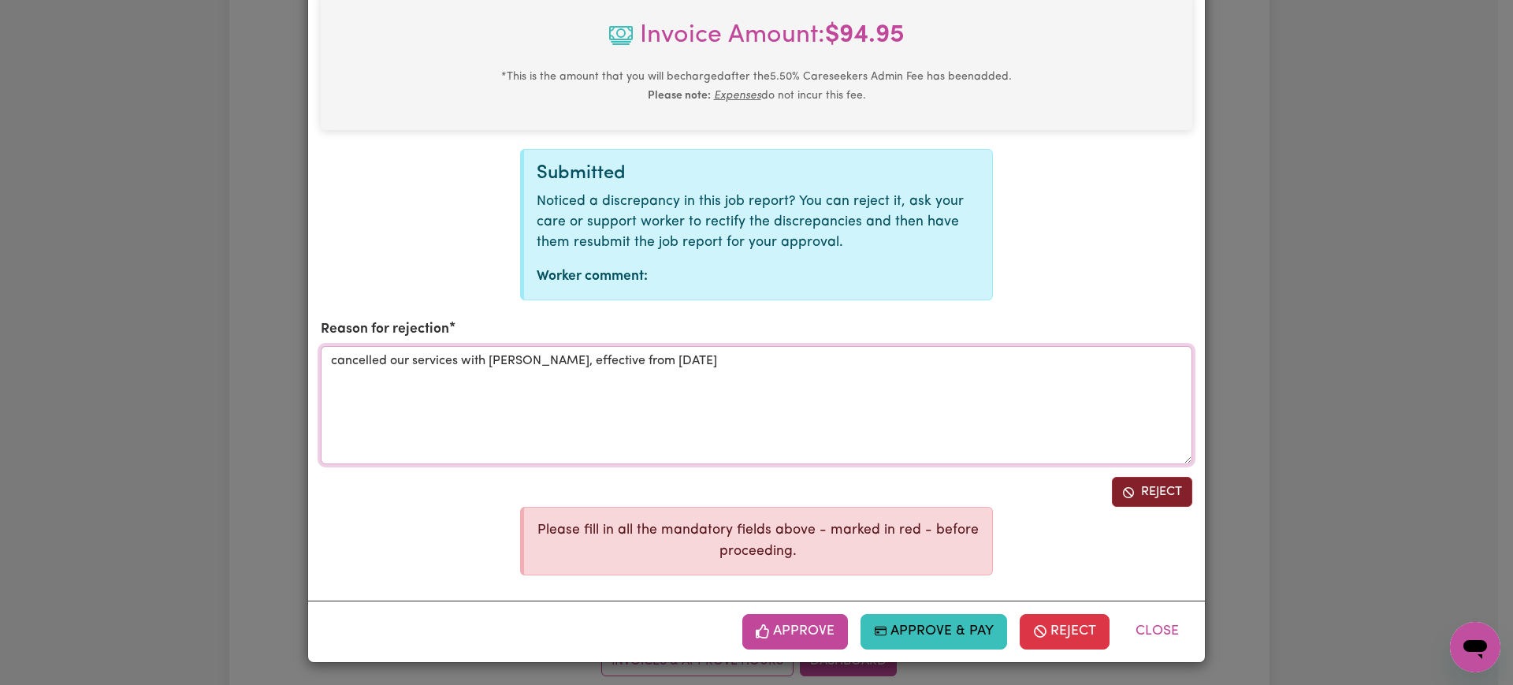
type textarea "cancelled our services with [PERSON_NAME], effective from [DATE]"
click at [1151, 490] on button "Reject" at bounding box center [1152, 492] width 80 height 30
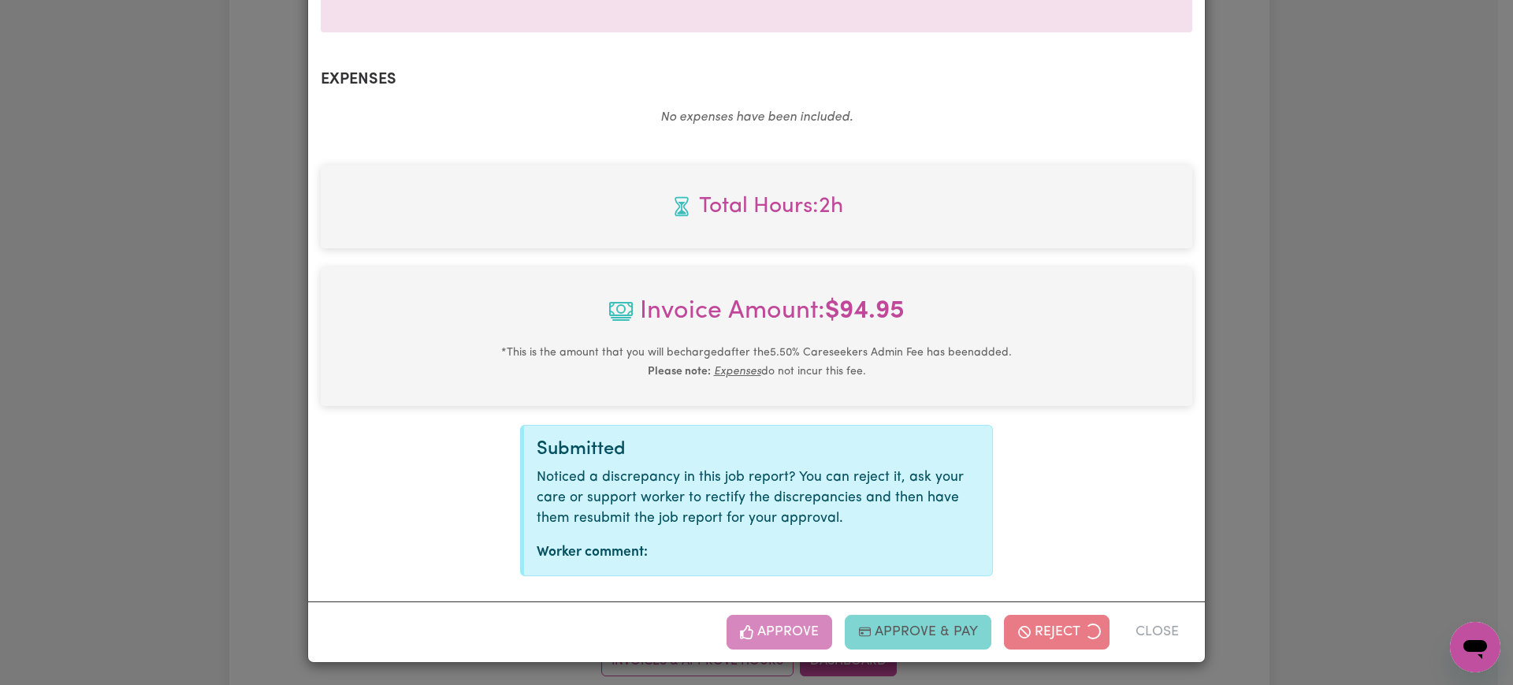
scroll to position [393, 0]
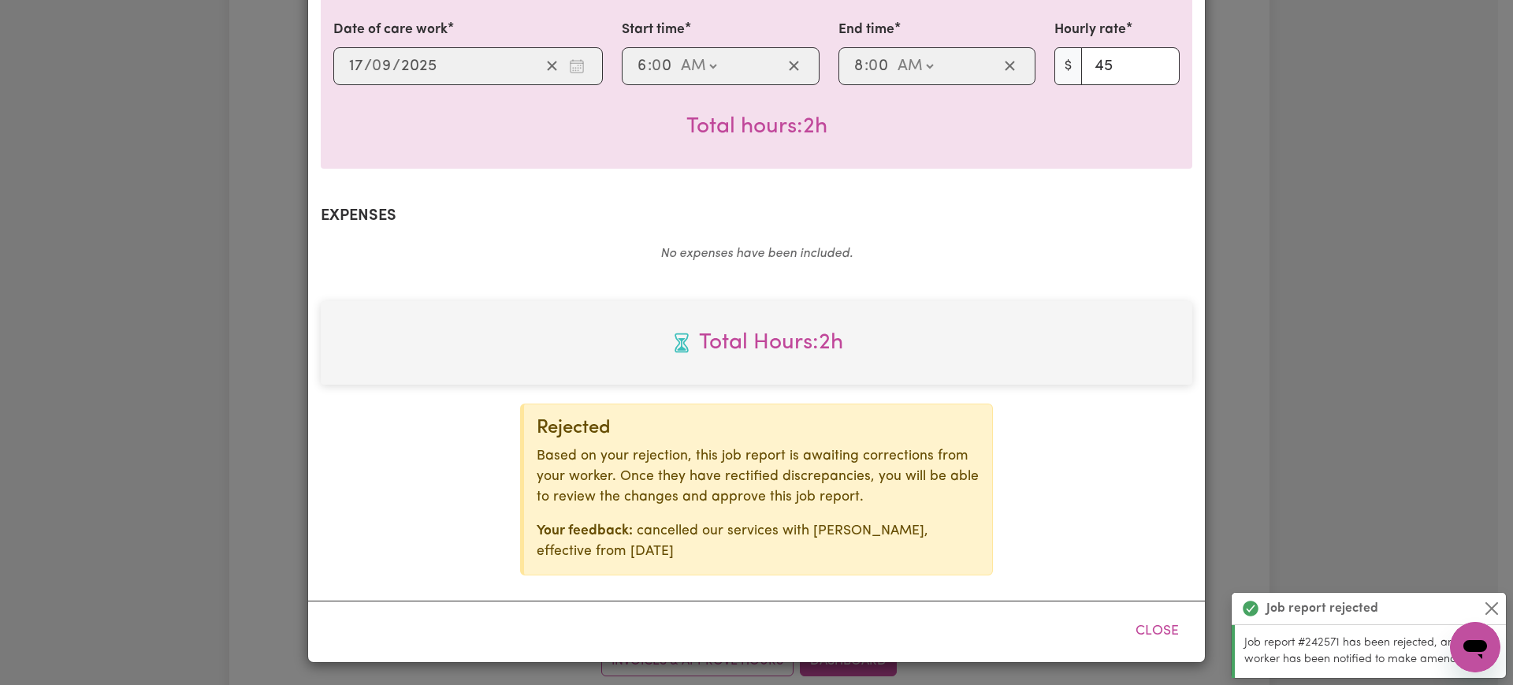
click at [1418, 429] on div "Job Report # 242571 - [PERSON_NAME] Summary Job report # 242571 Client name: Ho…" at bounding box center [756, 342] width 1513 height 685
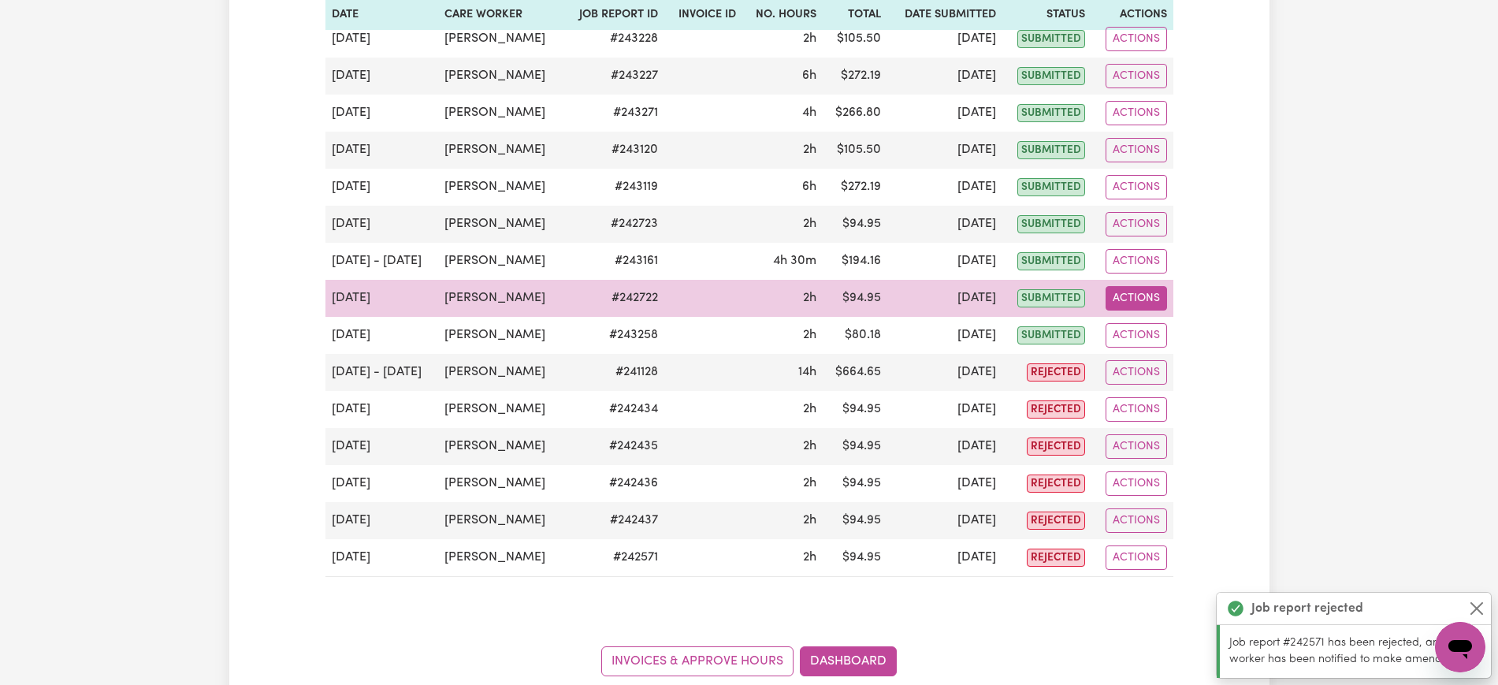
click at [1137, 293] on button "Actions" at bounding box center [1136, 298] width 61 height 24
click at [1177, 329] on link "View Job Report" at bounding box center [1173, 335] width 135 height 32
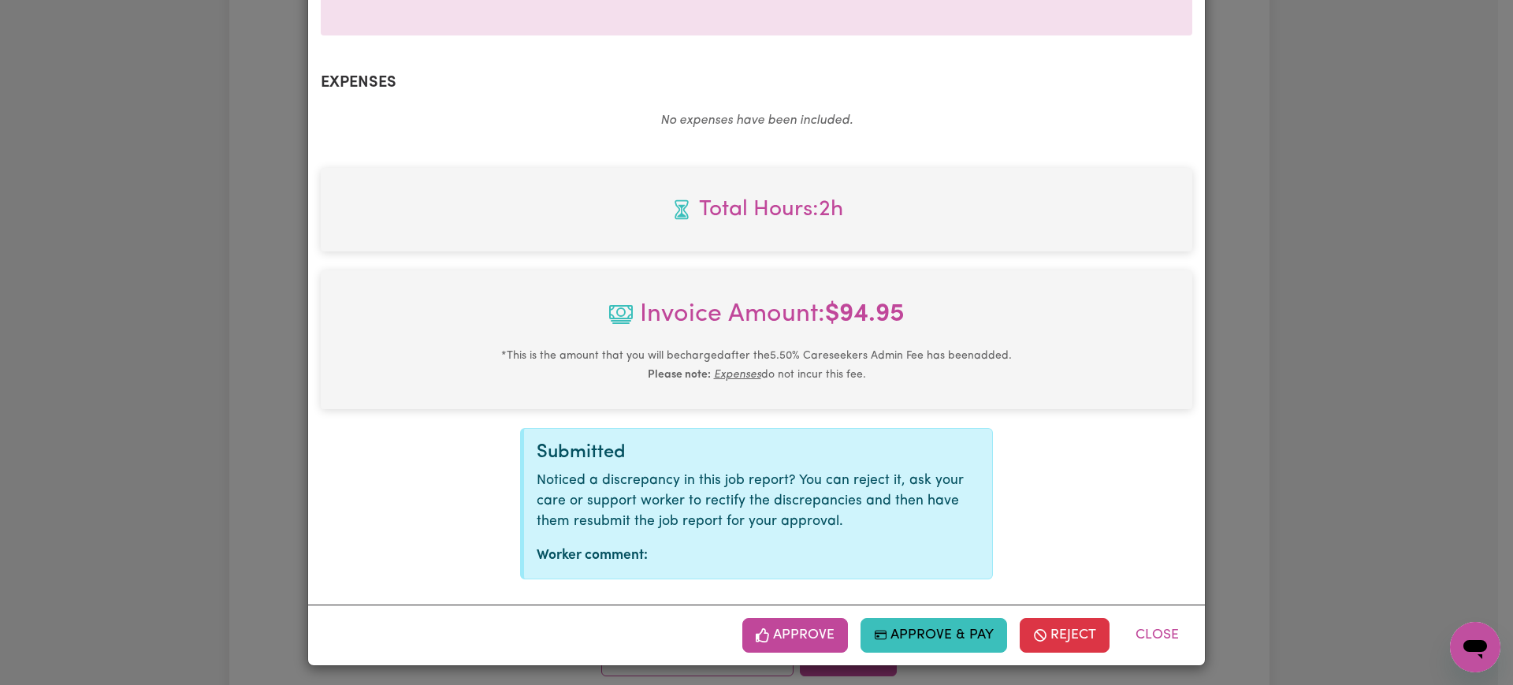
scroll to position [530, 0]
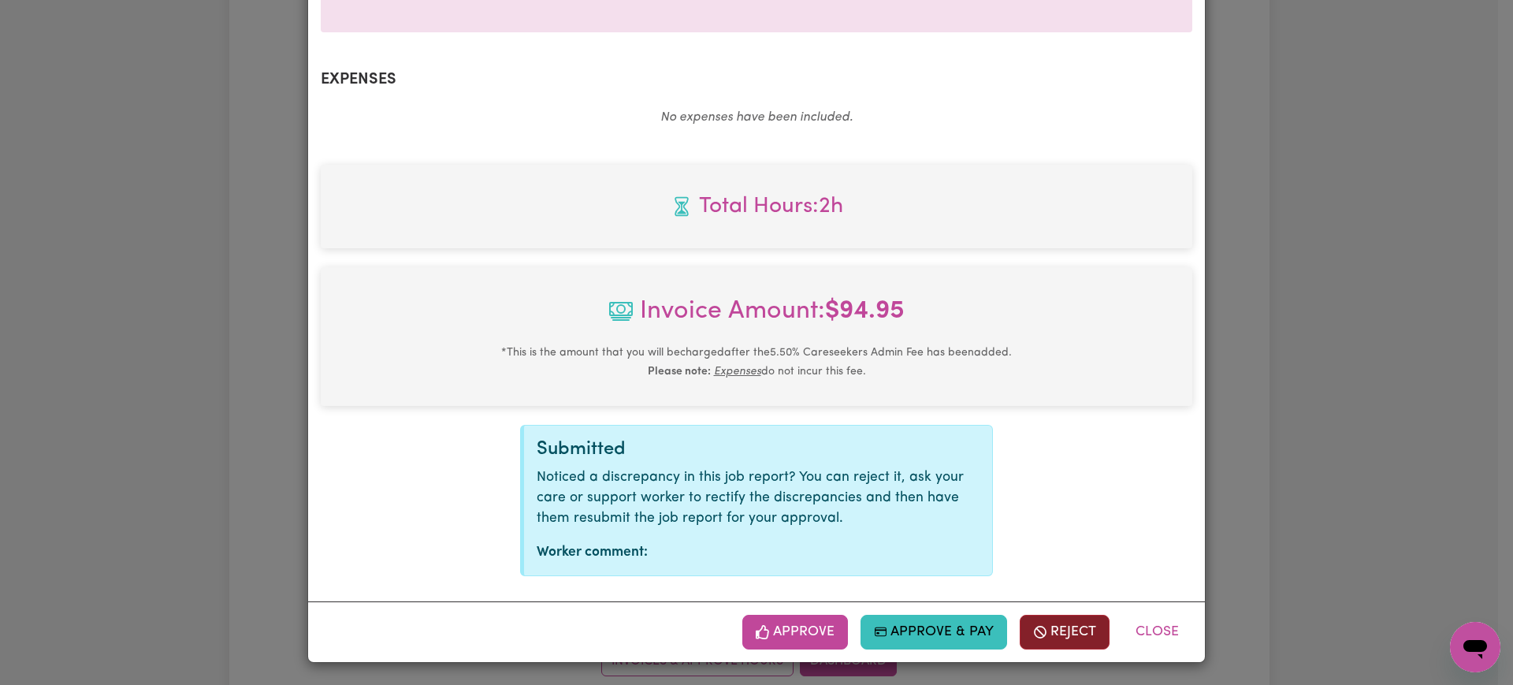
click at [1084, 631] on button "Reject" at bounding box center [1065, 632] width 90 height 35
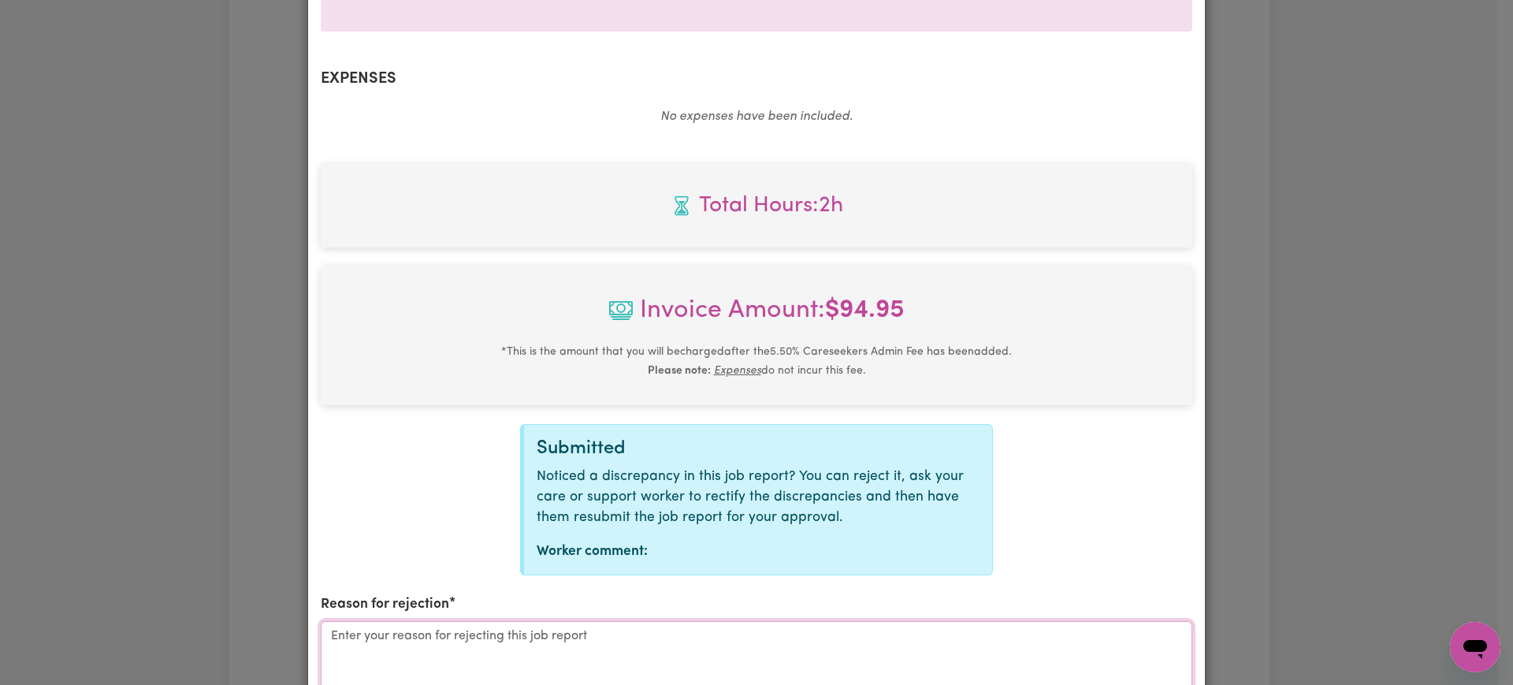
click at [805, 641] on textarea "Reason for rejection" at bounding box center [756, 680] width 871 height 118
paste textarea "cancelled our services with [PERSON_NAME], effective from [DATE]"
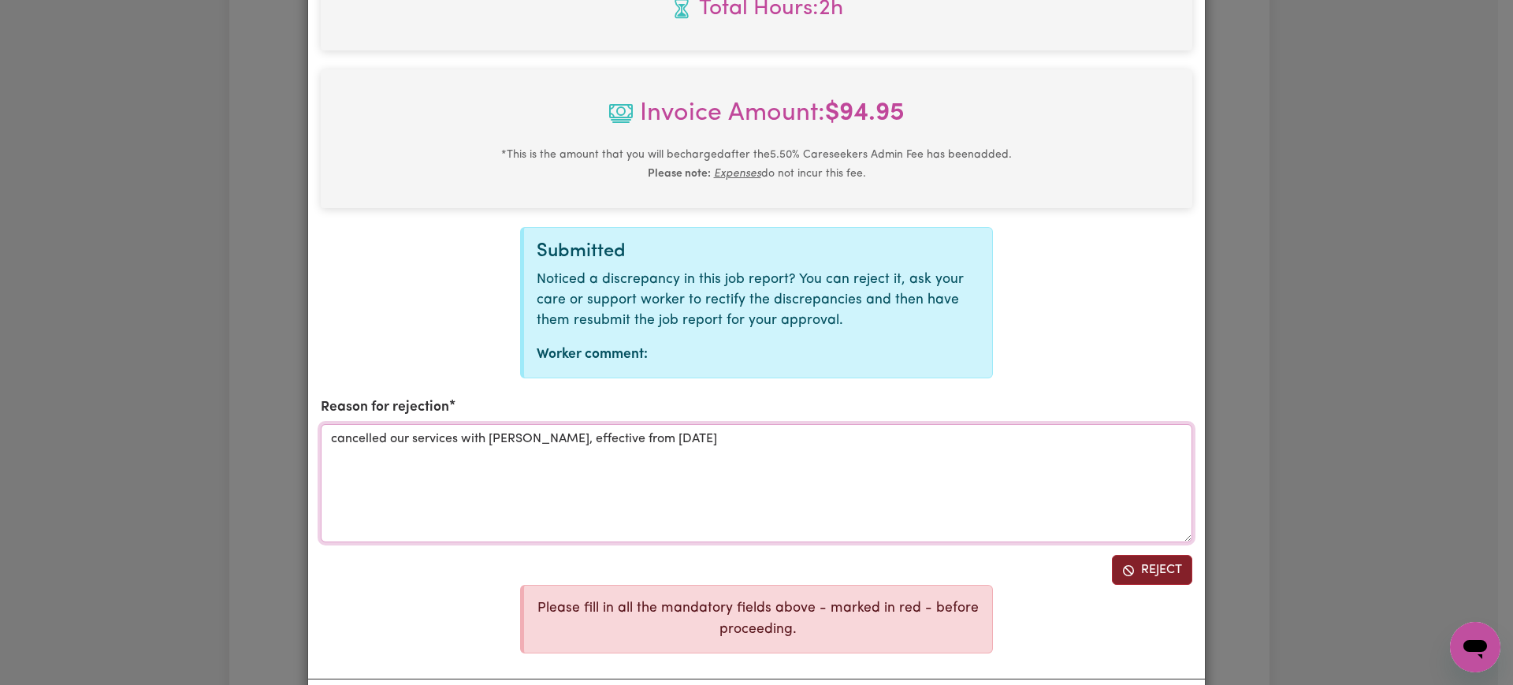
type textarea "cancelled our services with [PERSON_NAME], effective from [DATE]"
click at [1165, 571] on button "Reject" at bounding box center [1152, 570] width 80 height 30
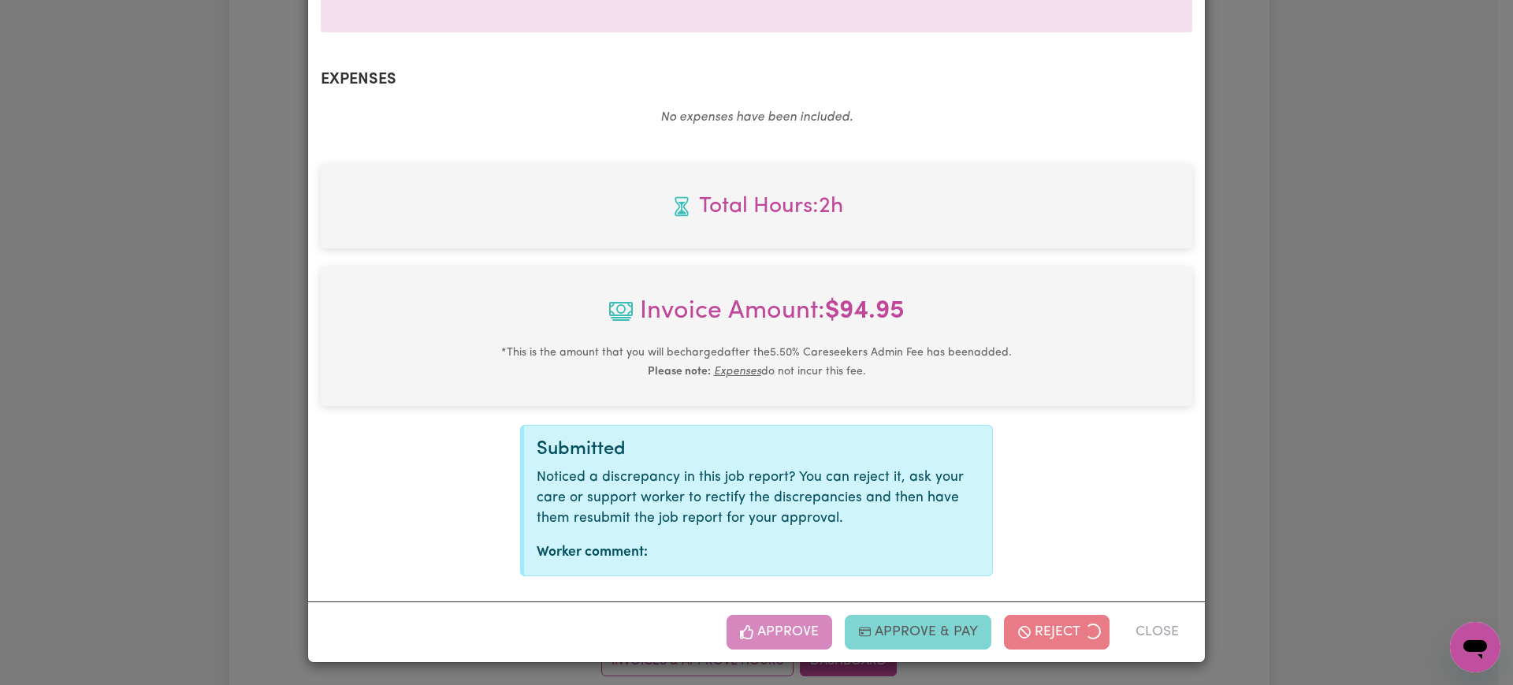
scroll to position [393, 0]
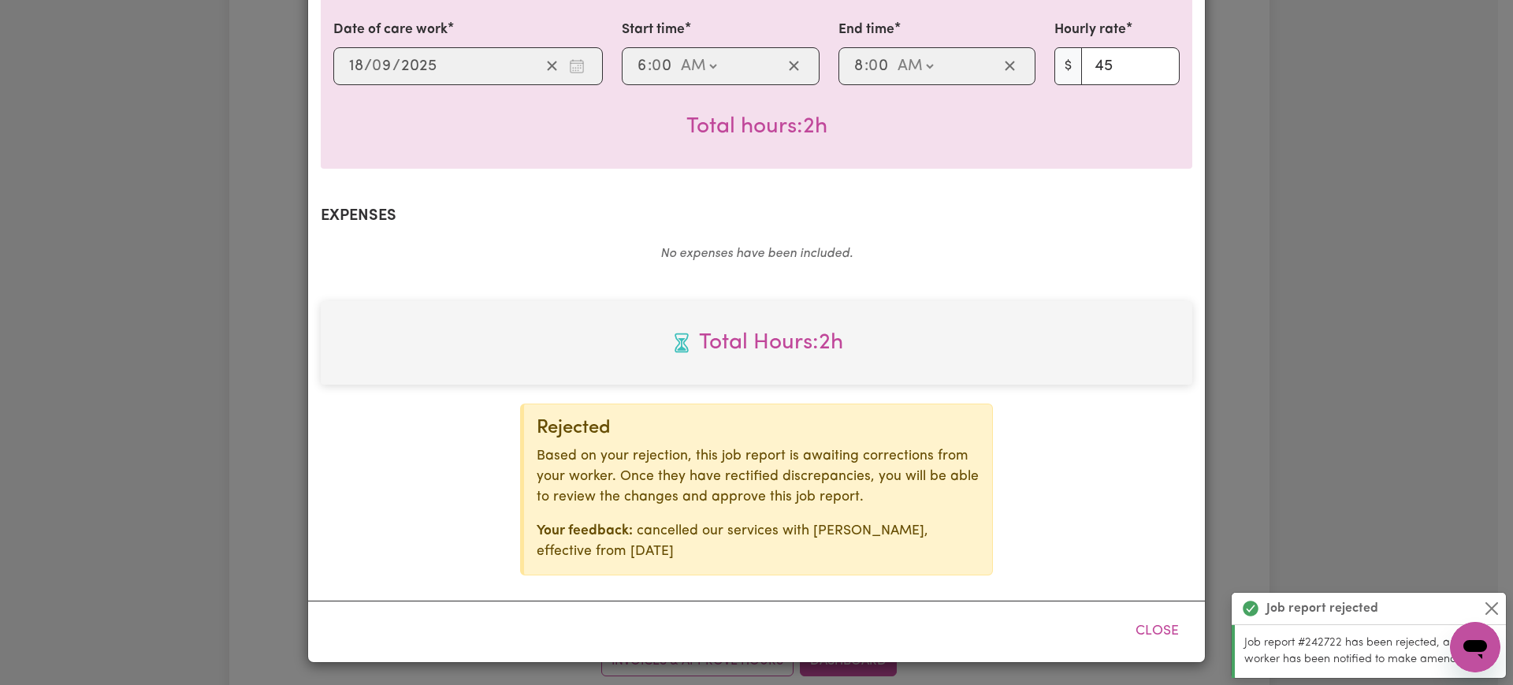
click at [1332, 469] on div "Job Report # 242722 - [PERSON_NAME] Summary Job report # 242722 Client name: Ho…" at bounding box center [756, 342] width 1513 height 685
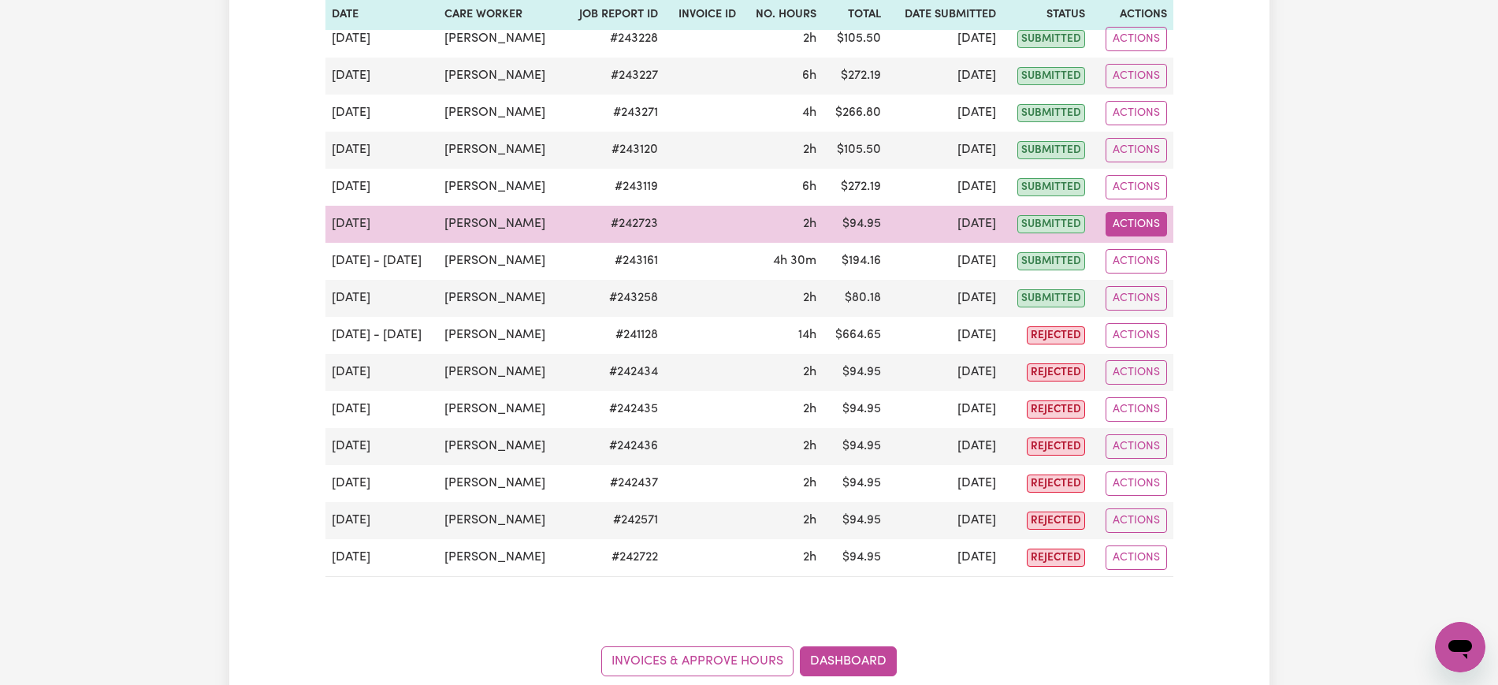
click at [1151, 232] on button "Actions" at bounding box center [1136, 224] width 61 height 24
drag, startPoint x: 1152, startPoint y: 235, endPoint x: 1154, endPoint y: 254, distance: 19.0
click at [1154, 254] on link "View Job Report" at bounding box center [1173, 261] width 135 height 32
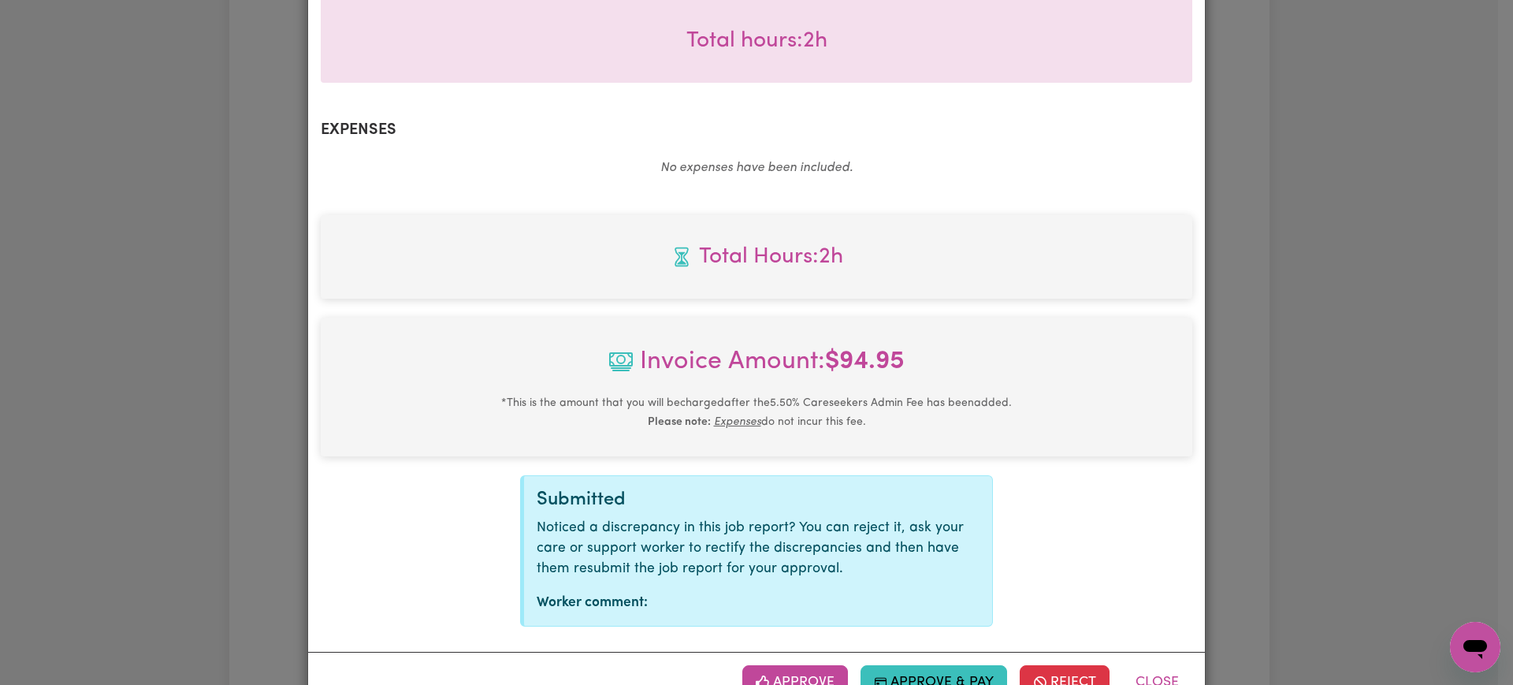
scroll to position [530, 0]
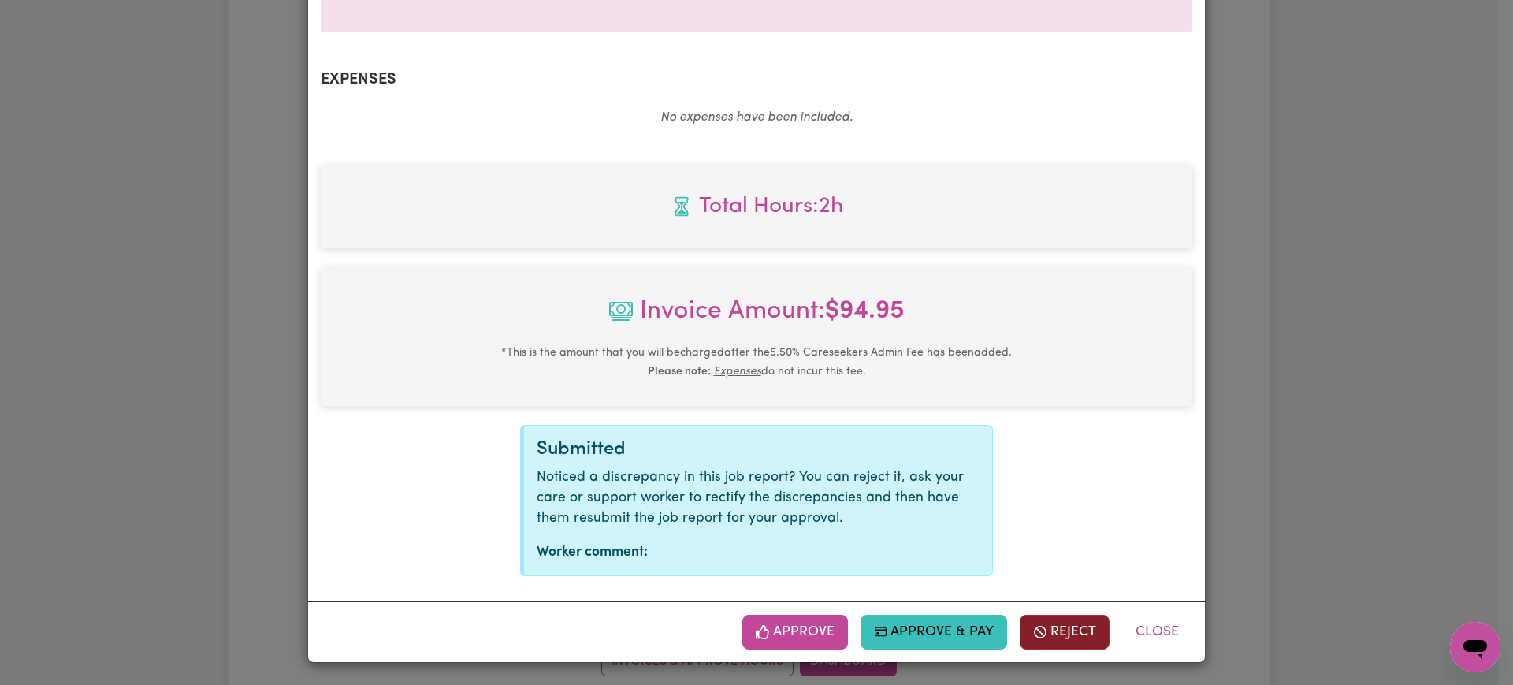
click at [1052, 636] on button "Reject" at bounding box center [1065, 632] width 90 height 35
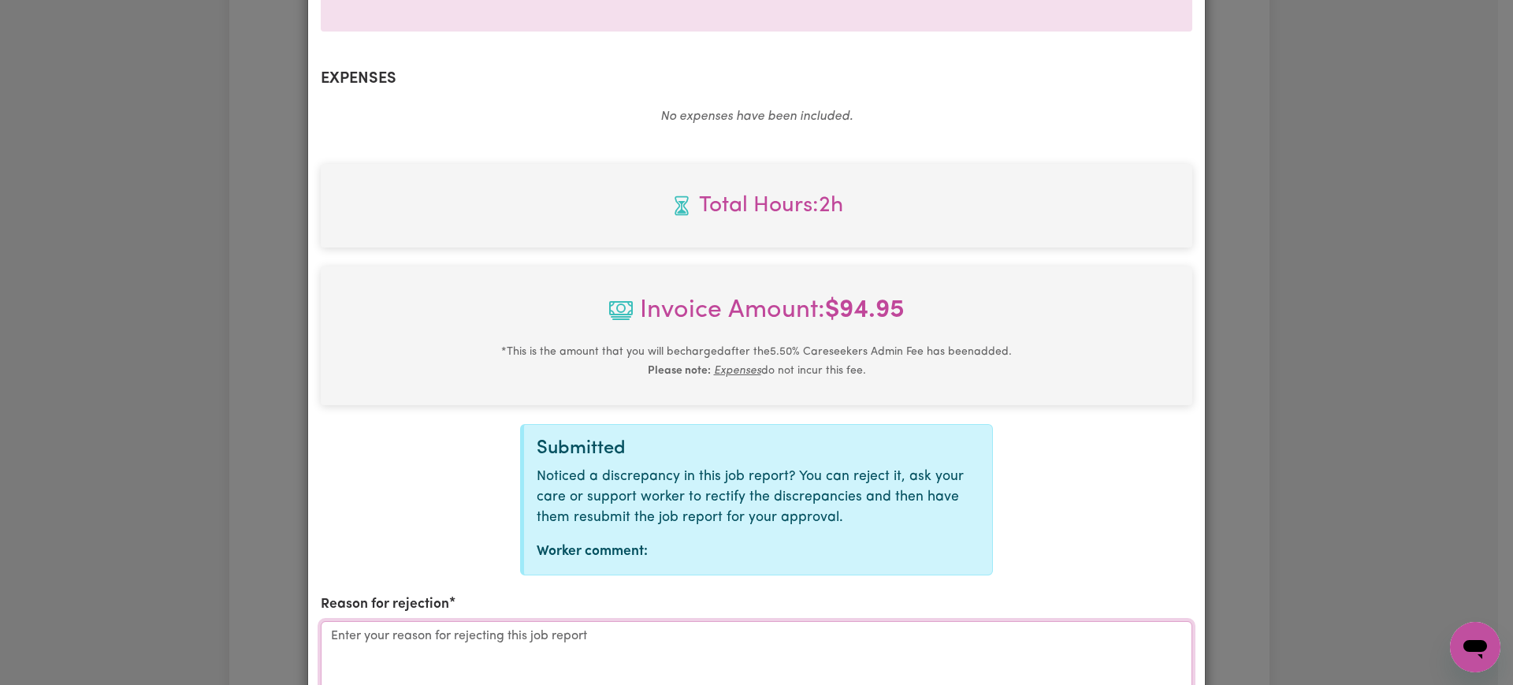
click at [681, 638] on textarea "Reason for rejection" at bounding box center [756, 680] width 871 height 118
paste textarea "cancelled our services with [PERSON_NAME], effective from [DATE]"
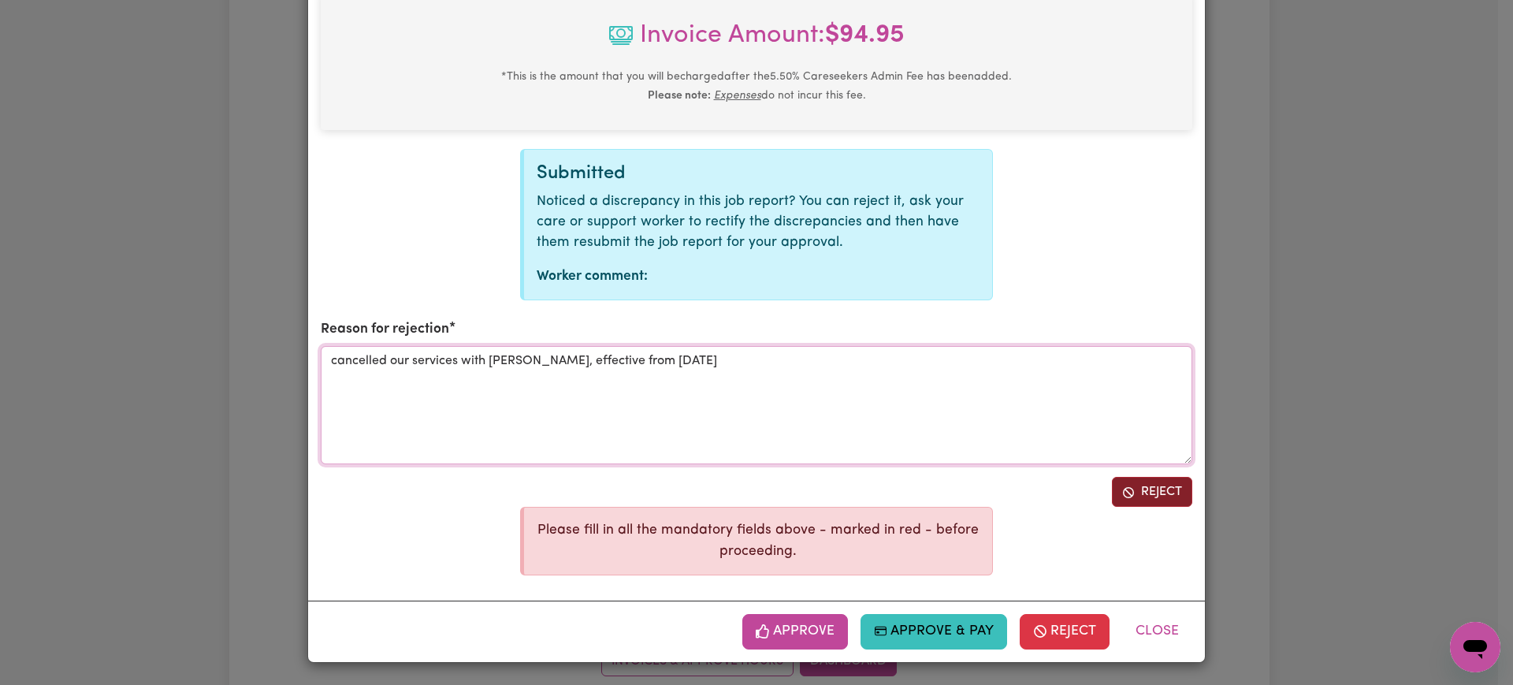
type textarea "cancelled our services with [PERSON_NAME], effective from [DATE]"
click at [1149, 503] on button "Reject" at bounding box center [1152, 492] width 80 height 30
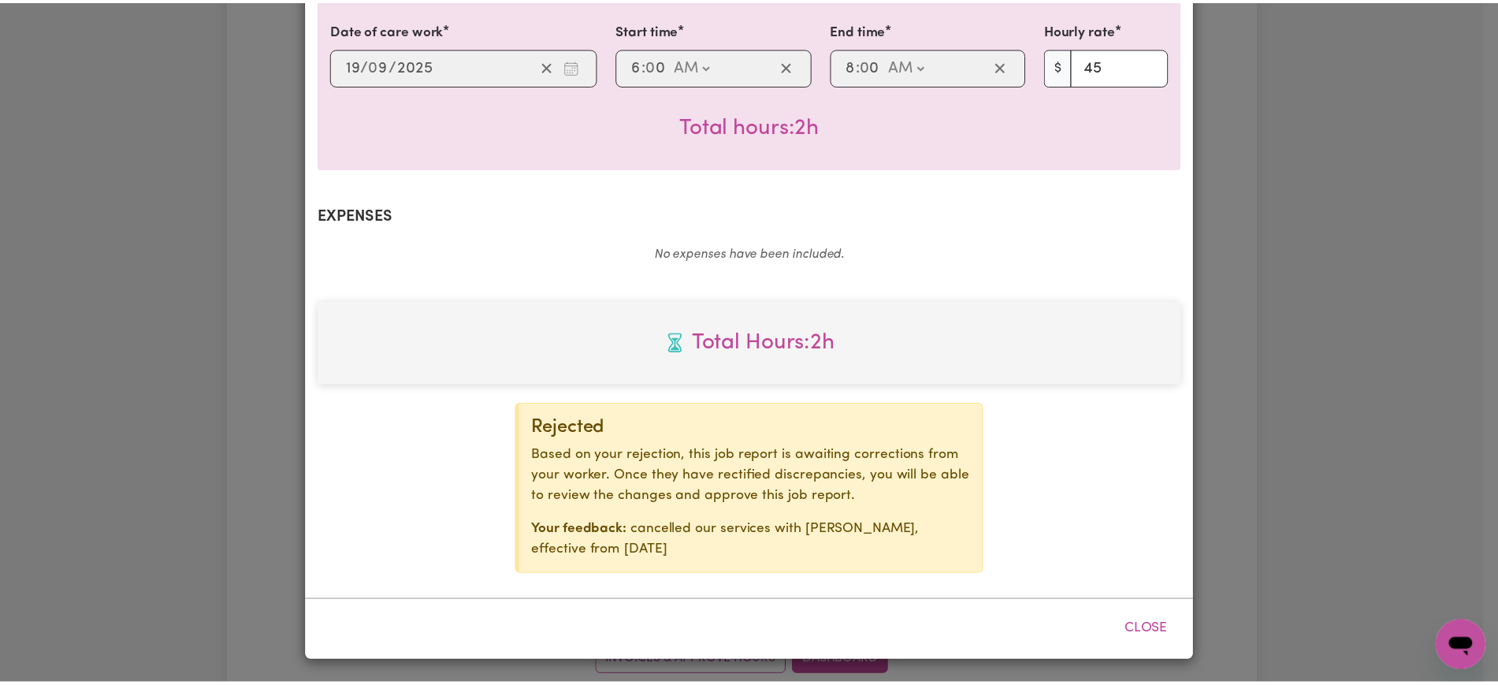
scroll to position [393, 0]
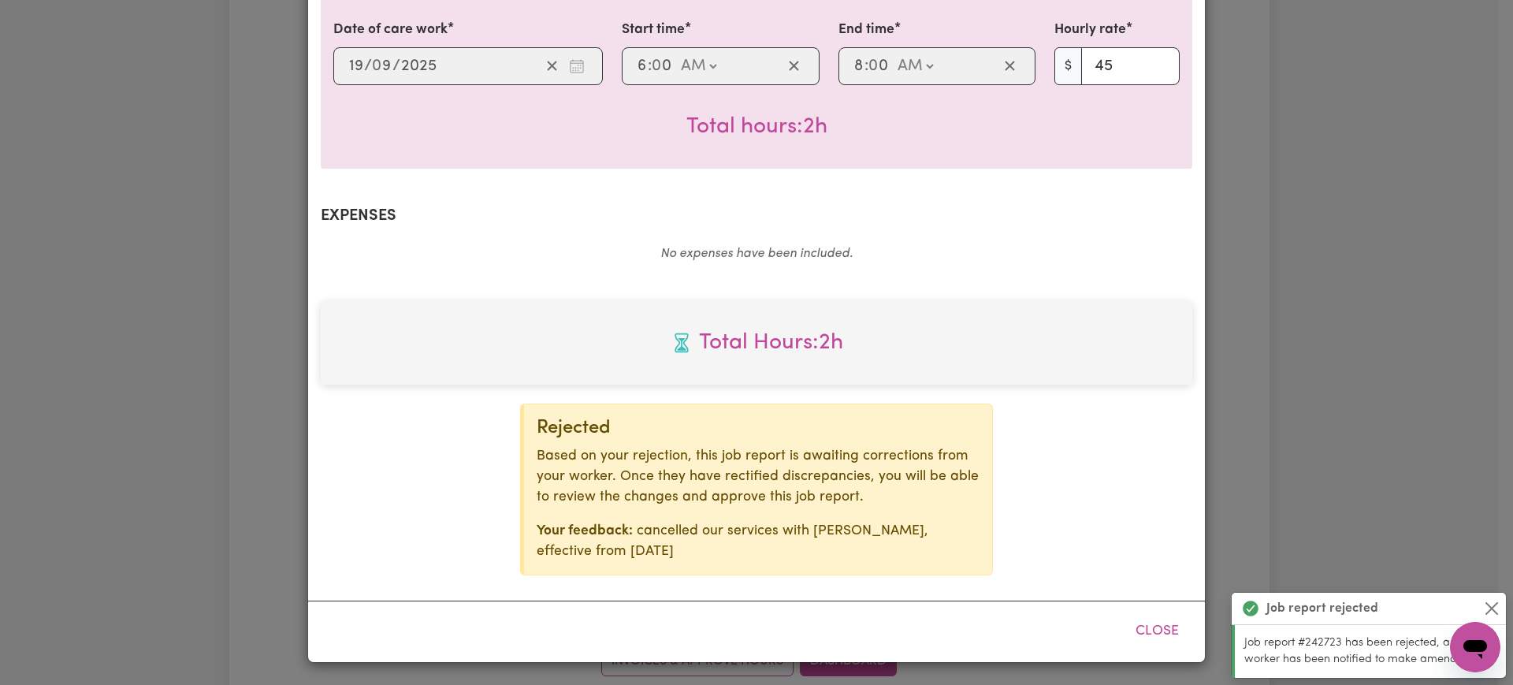
click at [1266, 442] on div "Job Report # 242723 - [PERSON_NAME] Summary Job report # 242723 Client name: Ho…" at bounding box center [756, 342] width 1513 height 685
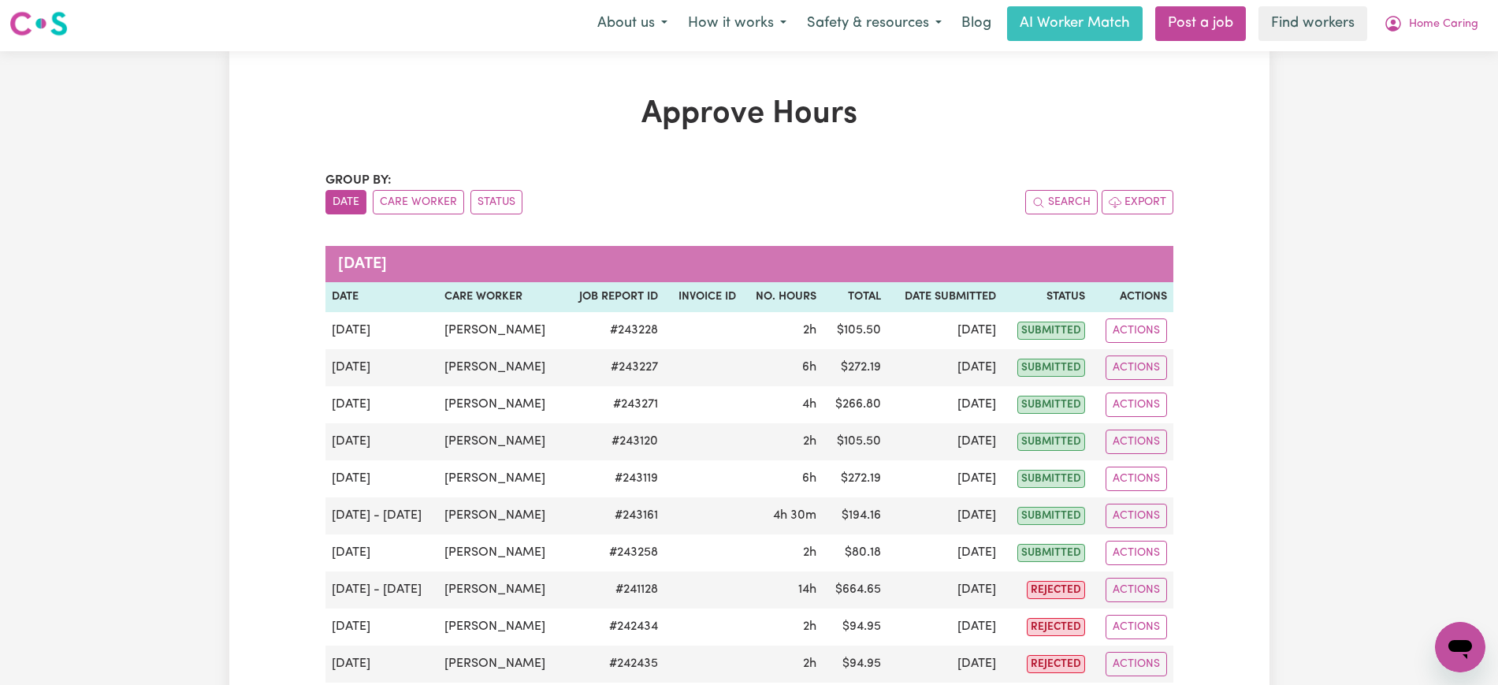
scroll to position [0, 0]
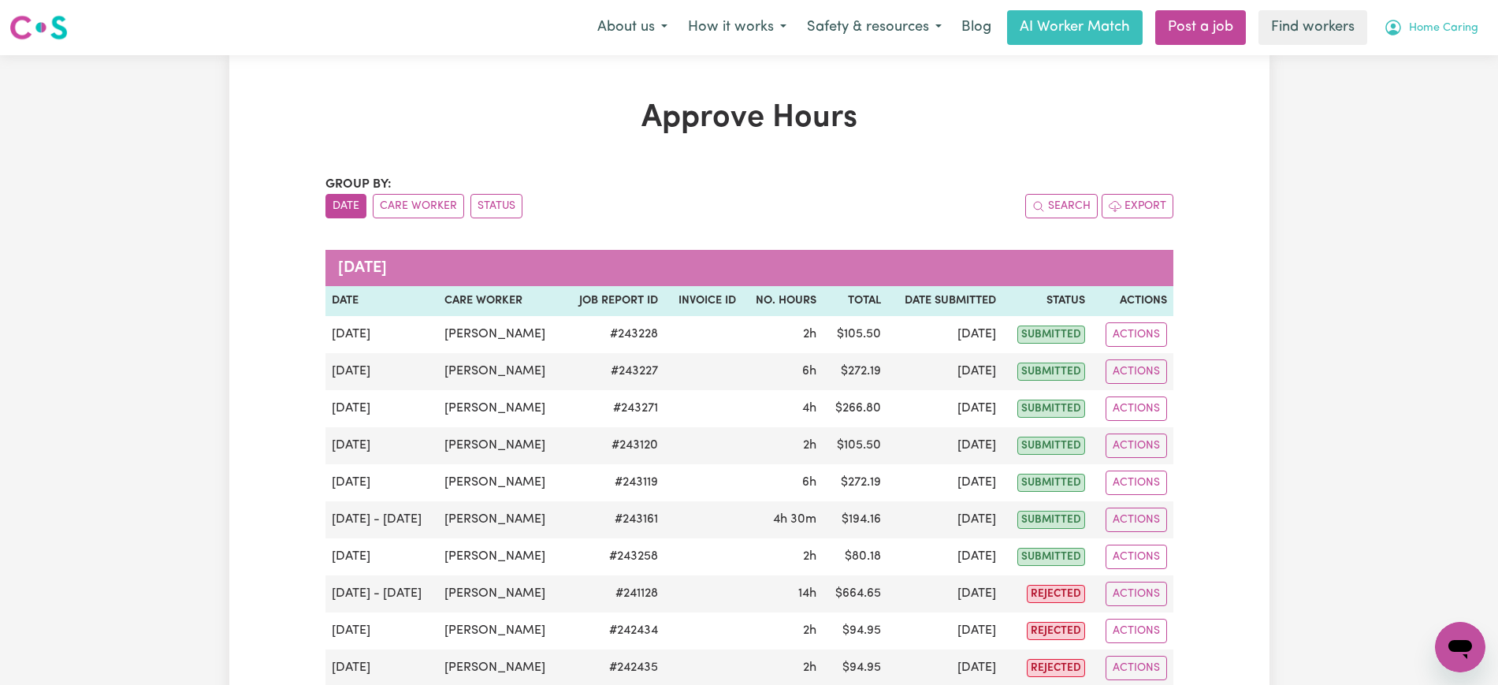
click at [1434, 29] on span "Home Caring" at bounding box center [1443, 28] width 69 height 17
click at [1406, 93] on link "Logout" at bounding box center [1425, 91] width 124 height 30
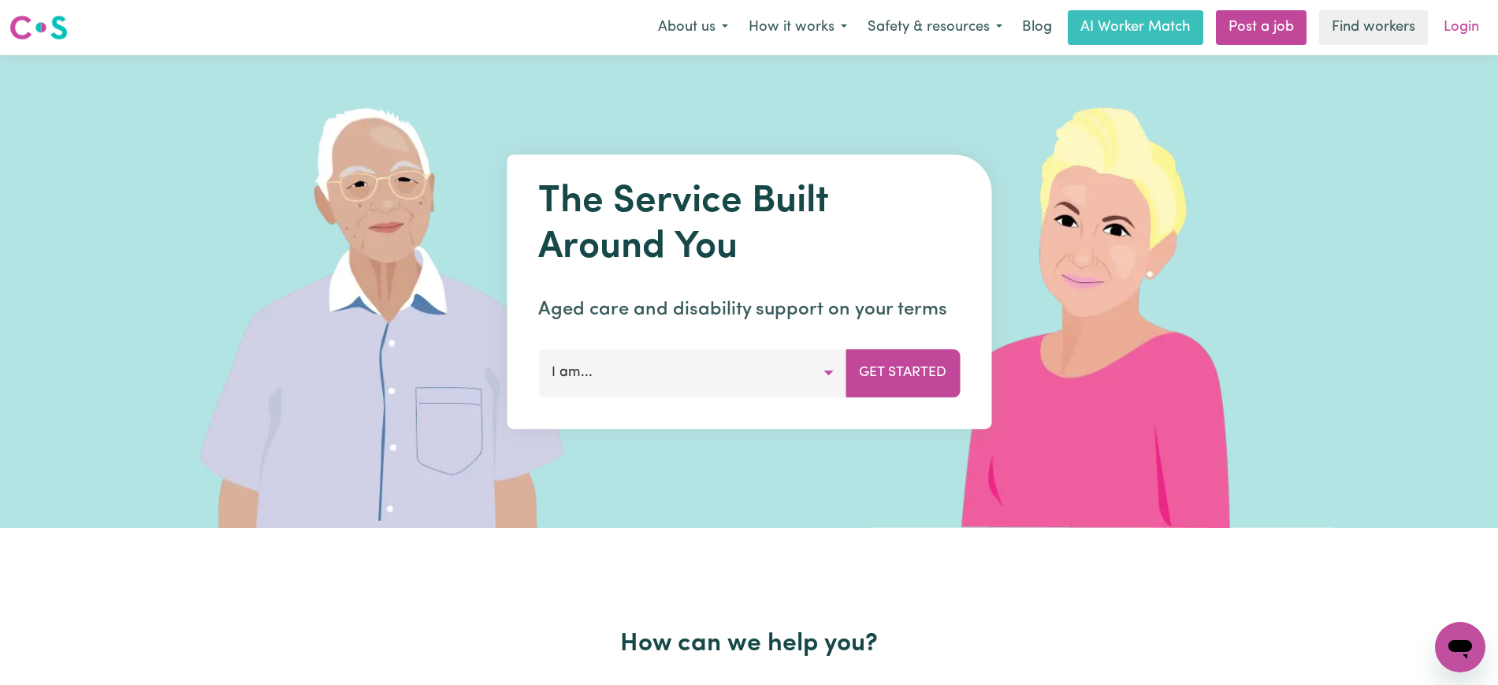
click at [1464, 26] on link "Login" at bounding box center [1461, 27] width 54 height 35
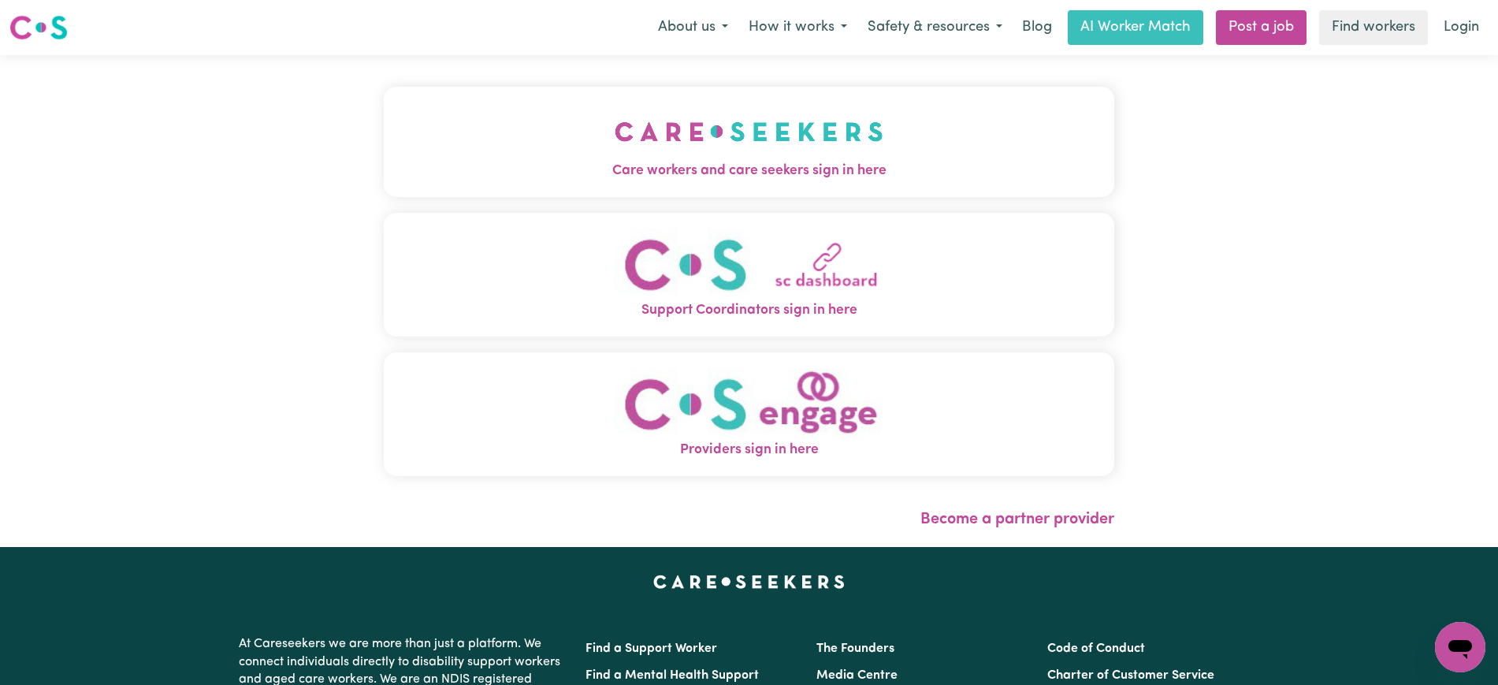
click at [507, 168] on span "Care workers and care seekers sign in here" at bounding box center [749, 171] width 730 height 20
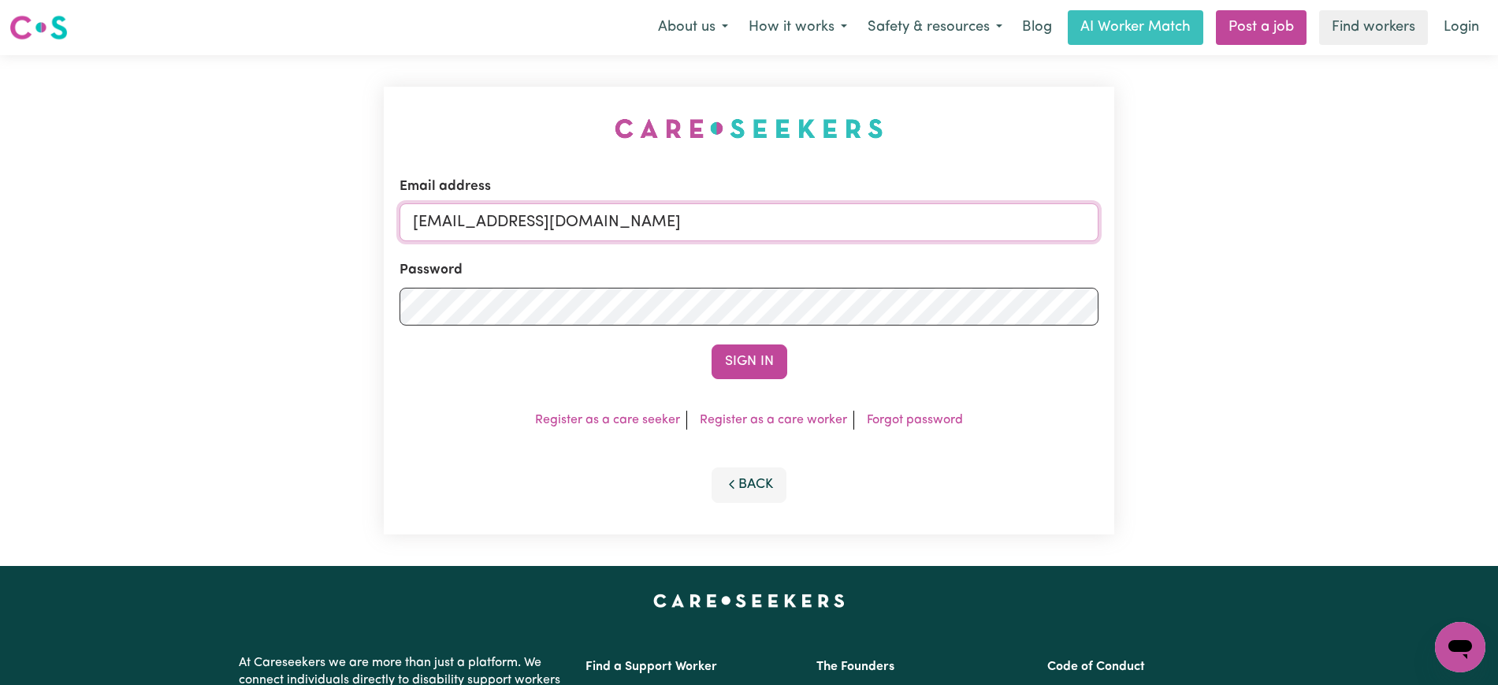
drag, startPoint x: 508, startPoint y: 225, endPoint x: 1352, endPoint y: 232, distance: 843.9
click at [1352, 232] on div "Email address [EMAIL_ADDRESS][DOMAIN_NAME] Password Sign In Register as a care …" at bounding box center [749, 310] width 1498 height 511
type input "[EMAIL_ADDRESS][DOMAIN_NAME]"
click at [712, 344] on button "Sign In" at bounding box center [750, 361] width 76 height 35
